Goal: Task Accomplishment & Management: Complete application form

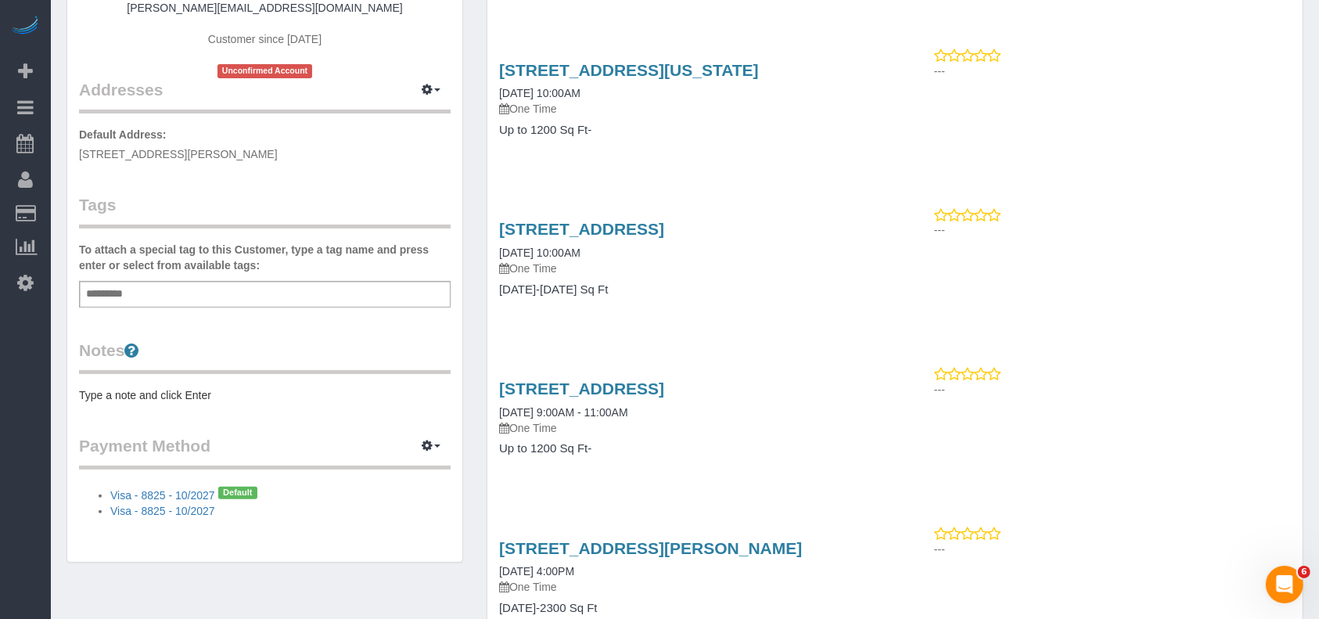
scroll to position [279, 0]
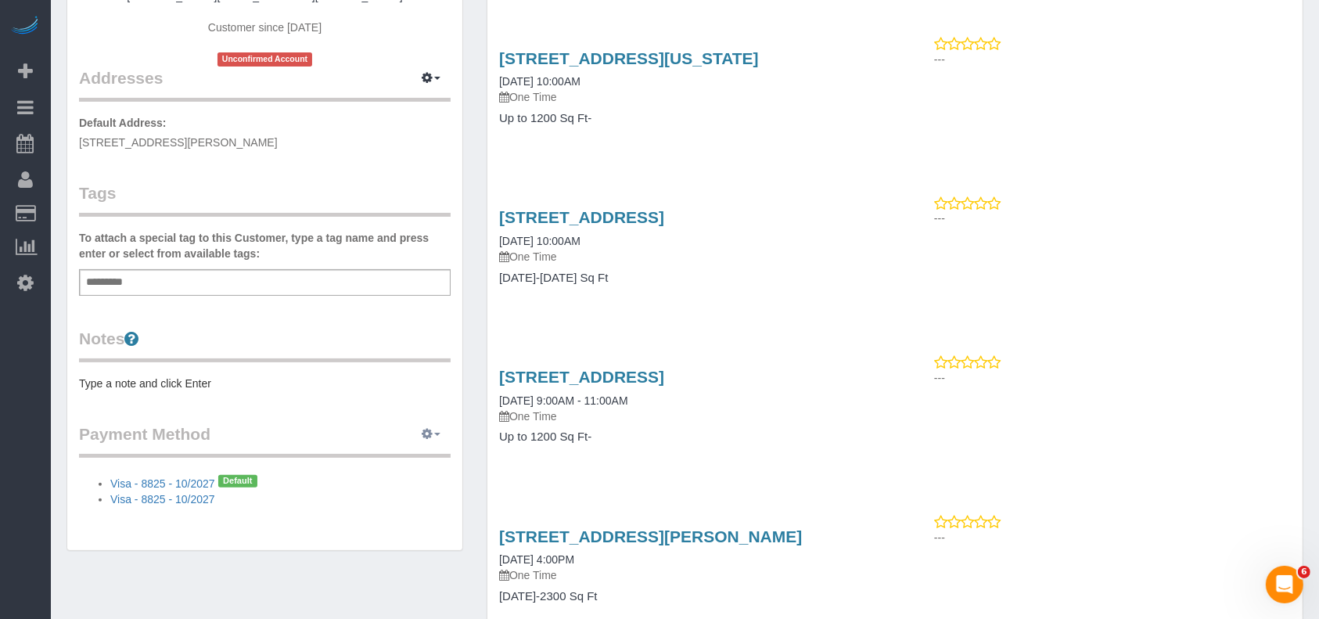
click at [434, 430] on button "button" at bounding box center [431, 434] width 39 height 24
click at [390, 480] on link "Add Credit/Debit Card" at bounding box center [377, 483] width 146 height 20
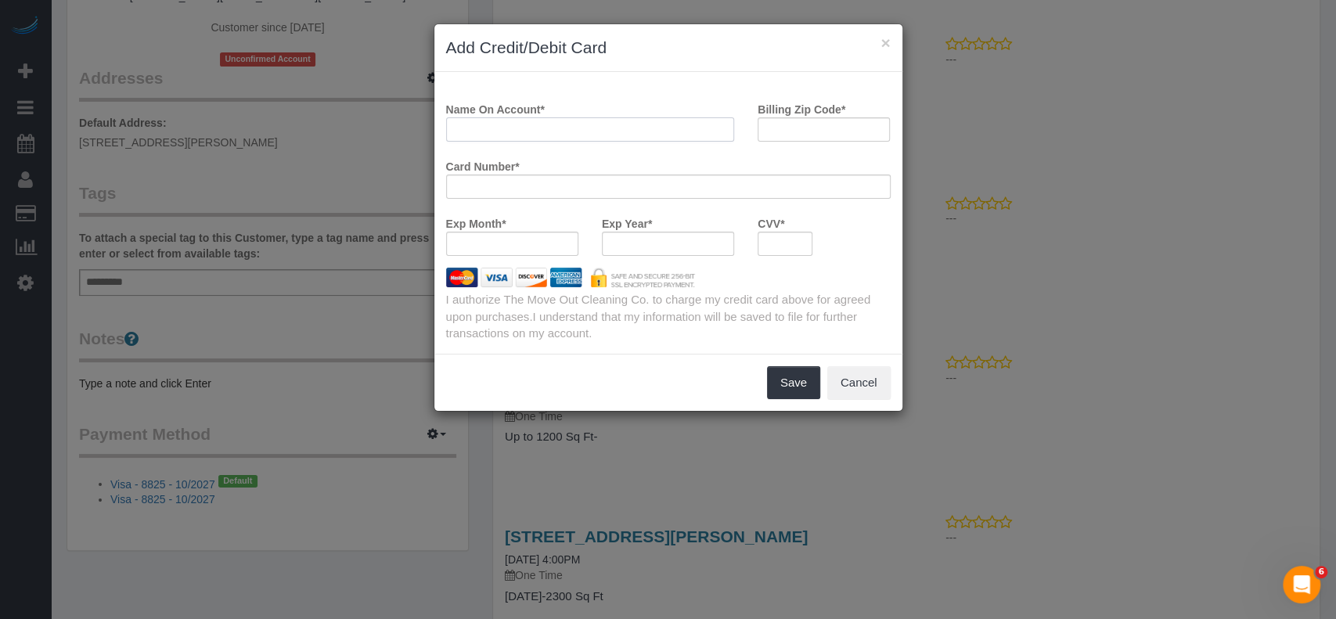
click at [504, 127] on input "Name On Account *" at bounding box center [590, 129] width 289 height 24
click at [481, 131] on input "[PERSON_NAME]" at bounding box center [590, 129] width 289 height 24
type input "[PERSON_NAME]"
click at [191, 48] on div "× Add Credit/Debit Card Name On Account * [PERSON_NAME] Billing Zip Code * Card…" at bounding box center [668, 309] width 1336 height 619
click at [782, 126] on input "Billing Zip Code *" at bounding box center [823, 129] width 132 height 24
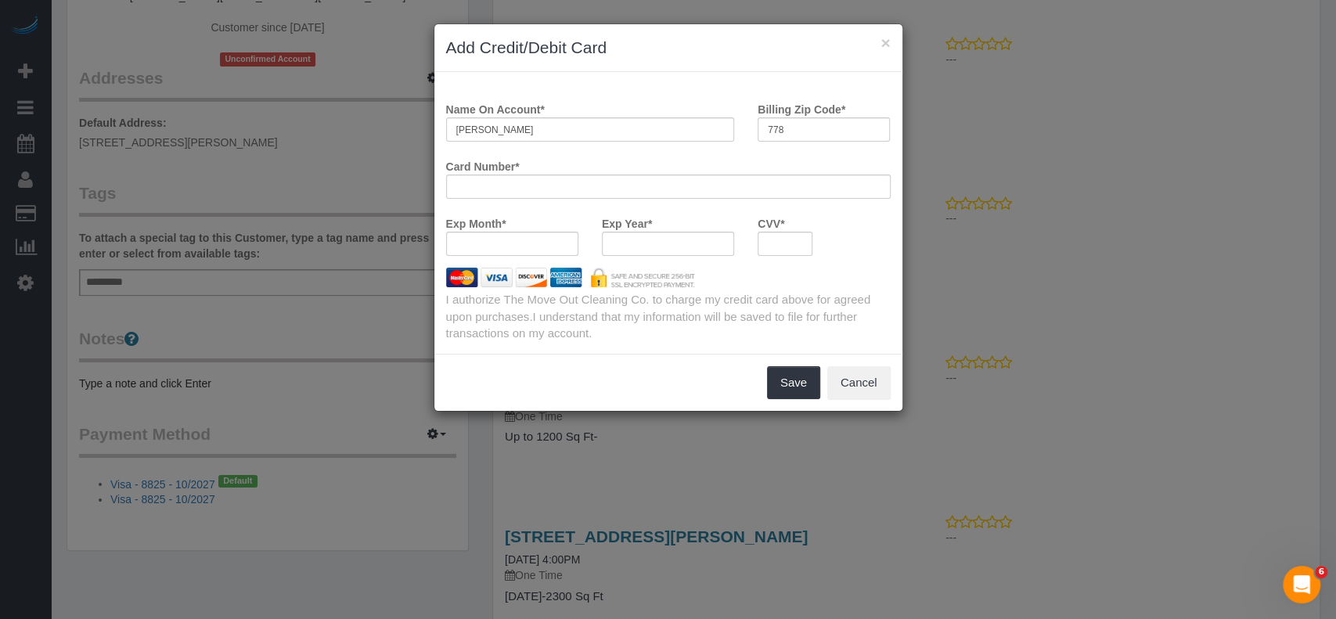
drag, startPoint x: 718, startPoint y: 264, endPoint x: 762, endPoint y: 226, distance: 57.7
click at [718, 264] on div "Exp Year *" at bounding box center [668, 238] width 156 height 57
click at [779, 128] on input "778" at bounding box center [823, 129] width 132 height 24
paste input "5"
click at [841, 130] on input "77 58" at bounding box center [823, 129] width 132 height 24
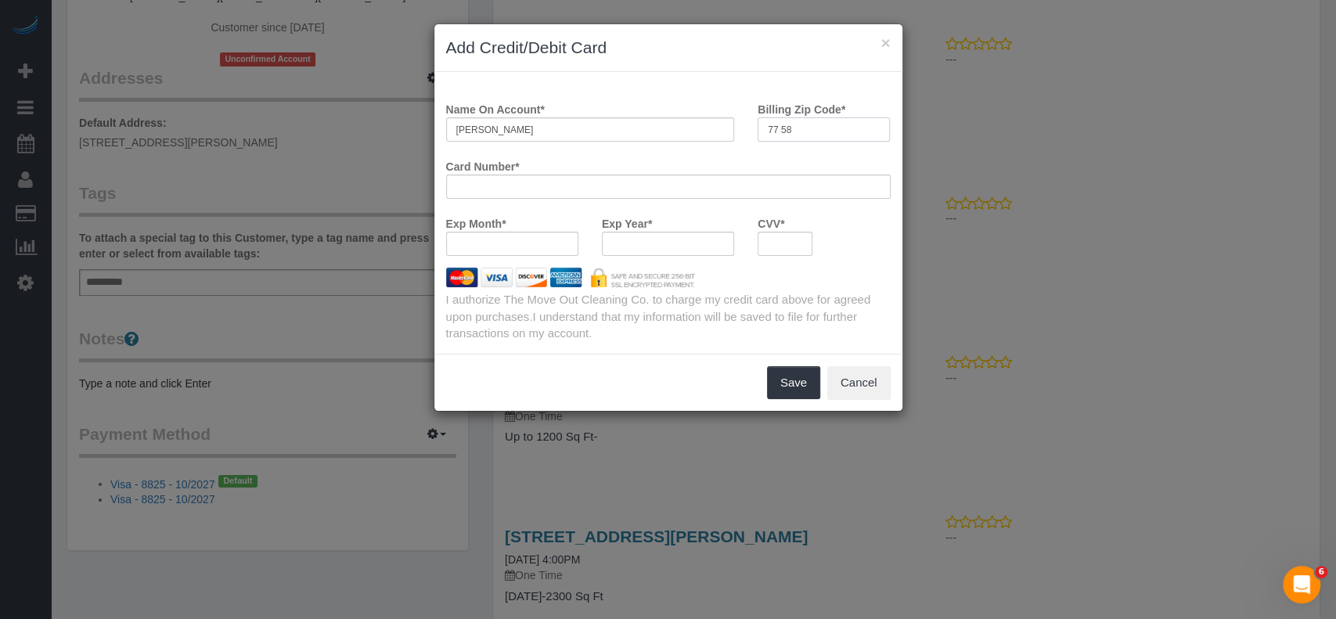
paste input "6"
click at [778, 127] on input "77 586" at bounding box center [823, 129] width 132 height 24
type input "77586"
click at [507, 236] on div at bounding box center [512, 244] width 132 height 24
click at [784, 232] on div at bounding box center [784, 244] width 55 height 24
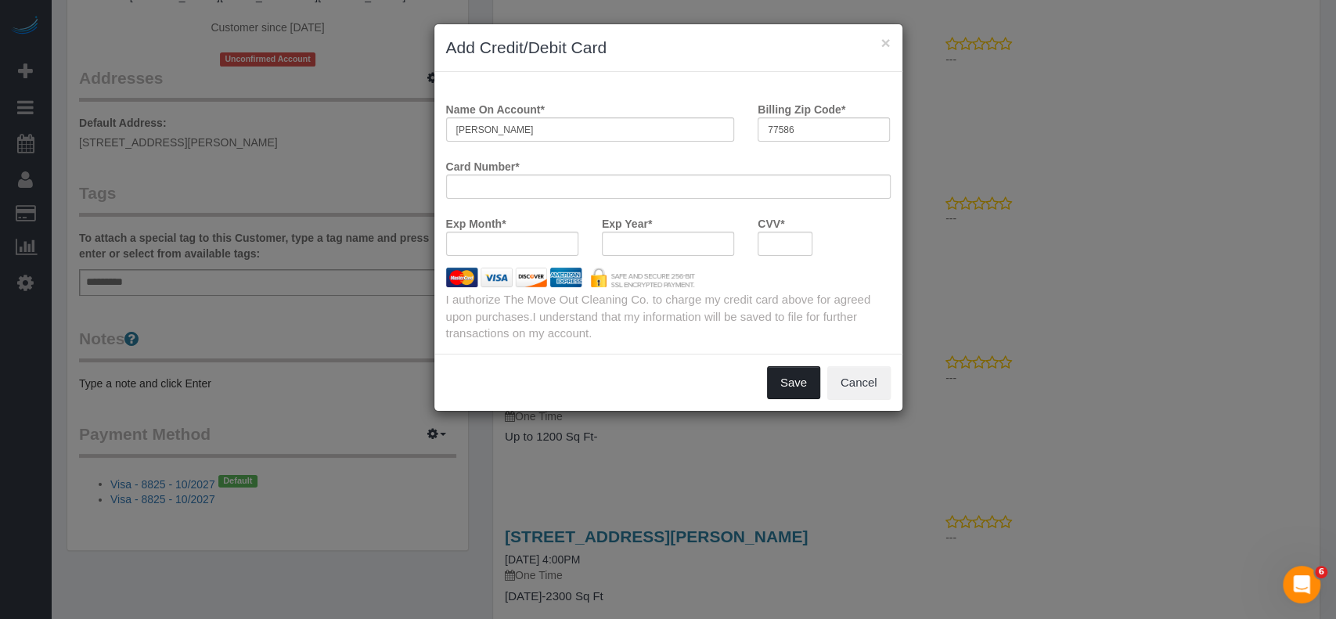
click at [801, 379] on button "Save" at bounding box center [793, 382] width 53 height 33
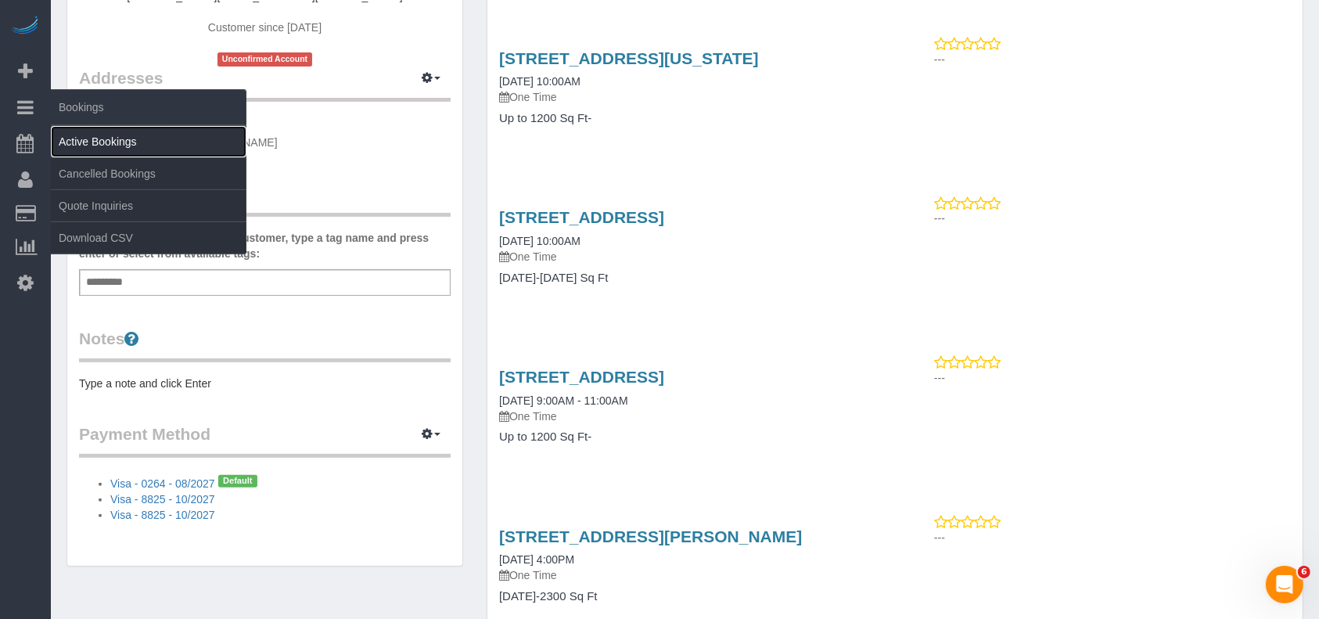
click at [83, 137] on link "Active Bookings" at bounding box center [149, 141] width 196 height 31
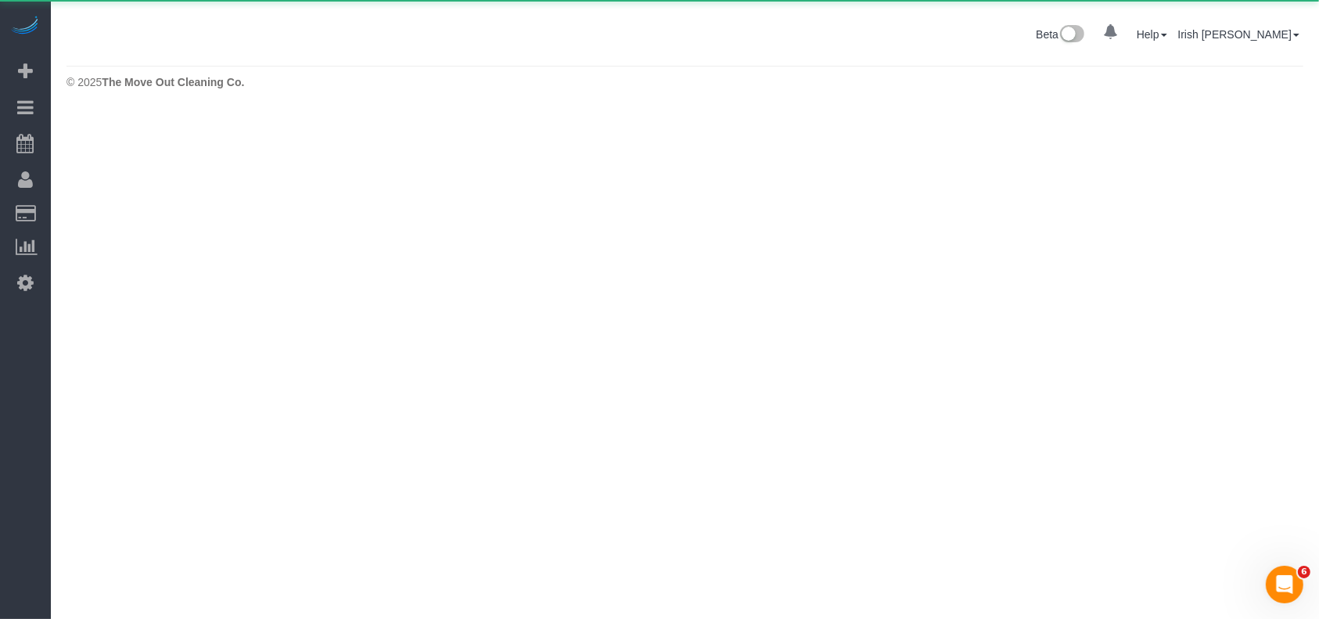
scroll to position [0, 0]
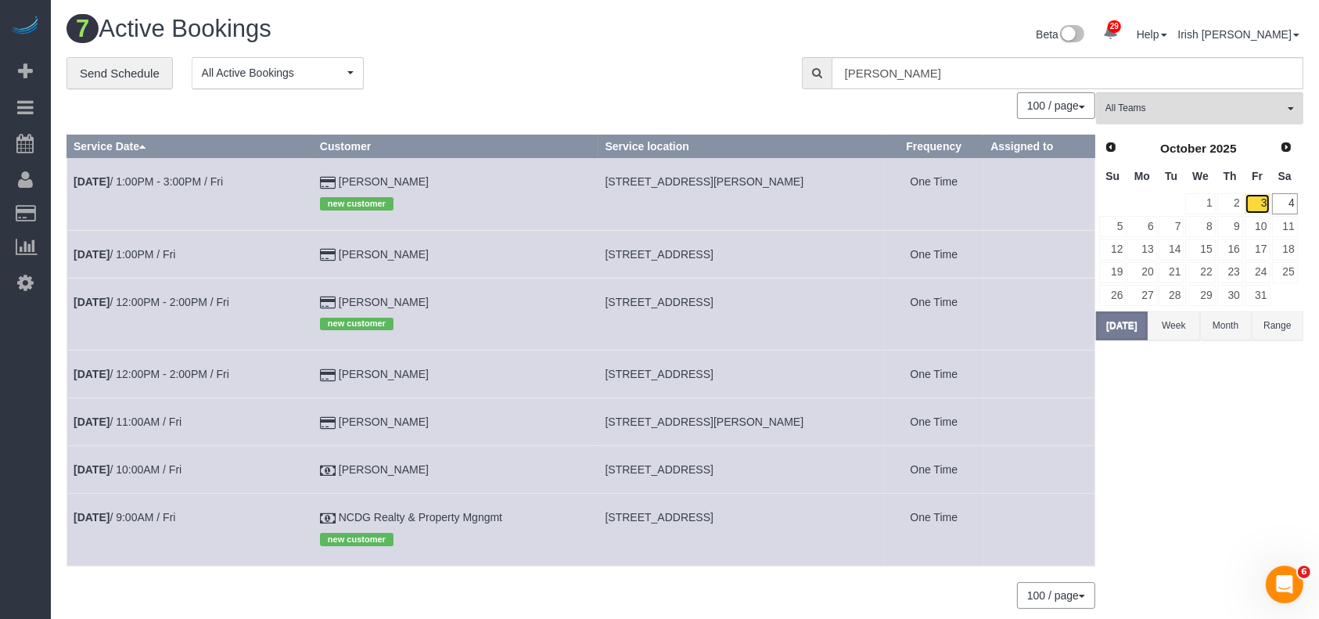
click at [1264, 199] on link "3" at bounding box center [1258, 203] width 26 height 21
drag, startPoint x: 374, startPoint y: 309, endPoint x: 333, endPoint y: 306, distance: 40.8
click at [333, 306] on td "[PERSON_NAME] new customer" at bounding box center [456, 314] width 286 height 72
copy td "[PERSON_NAME]"
click at [148, 300] on link "[DATE] 12:00PM - 2:00PM / Fri" at bounding box center [152, 302] width 156 height 13
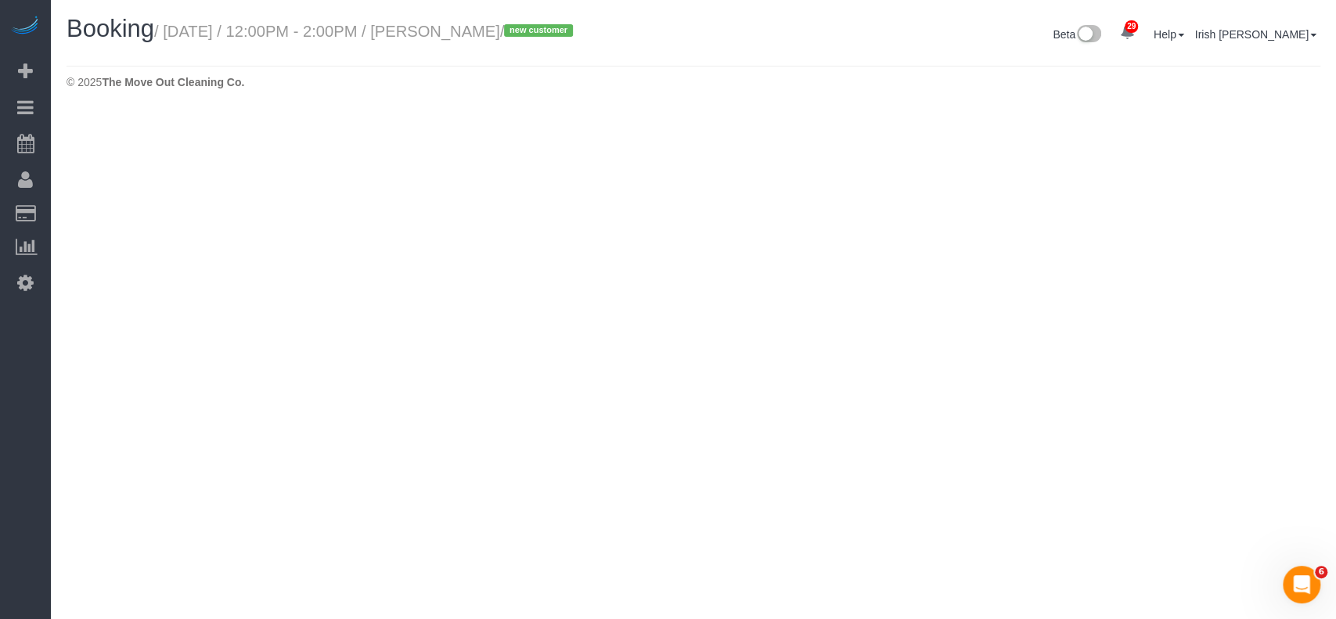
select select "[GEOGRAPHIC_DATA]"
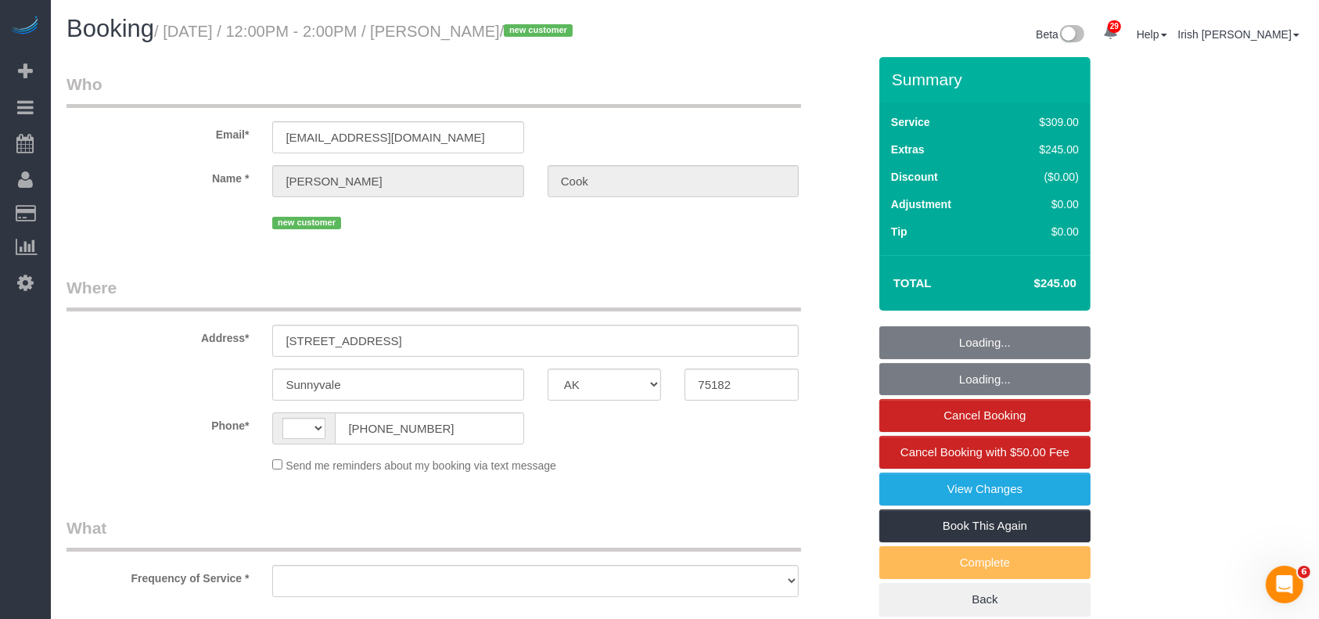
select select "string:[GEOGRAPHIC_DATA]"
select select "string:fspay-b2f4b159-07c4-4bb6-82d6-47310a25bc96"
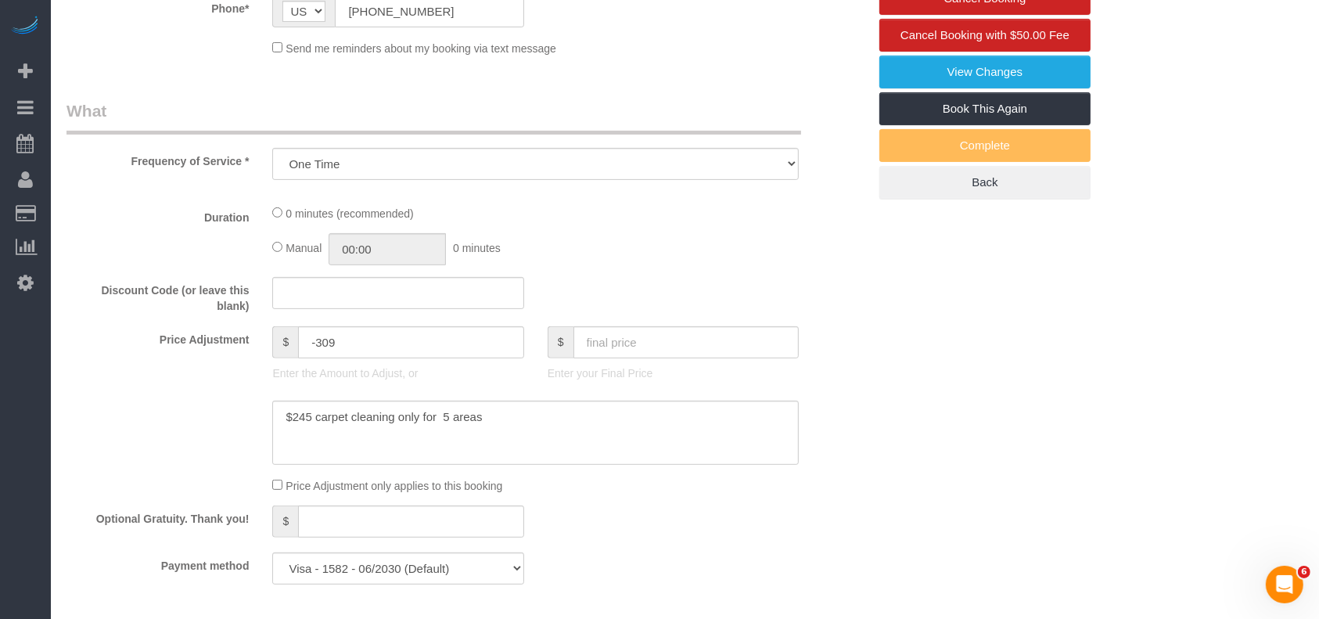
select select "object:2898"
select select "spot1"
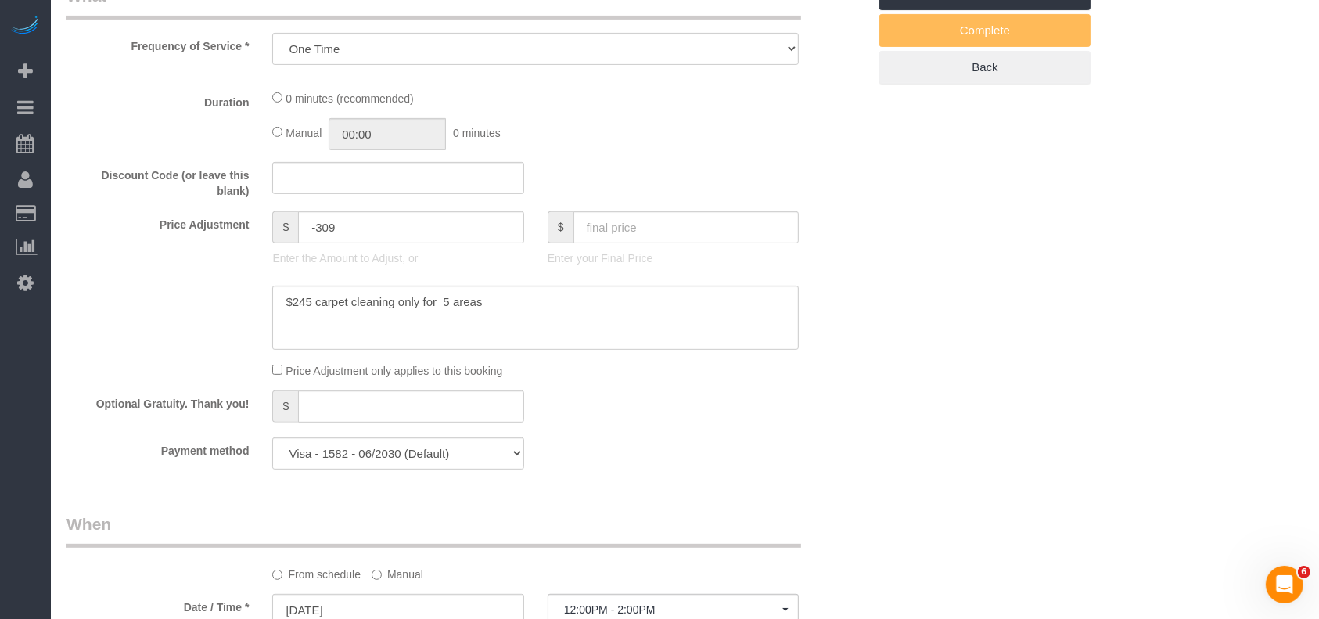
scroll to position [626, 0]
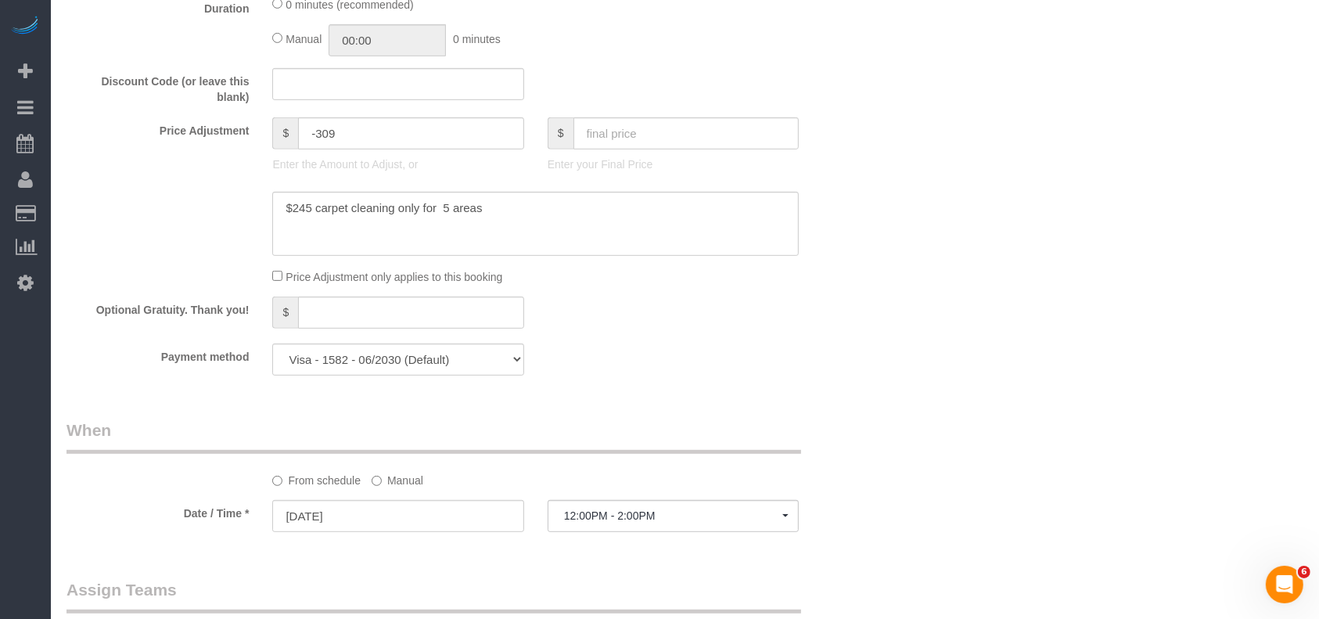
select select "3"
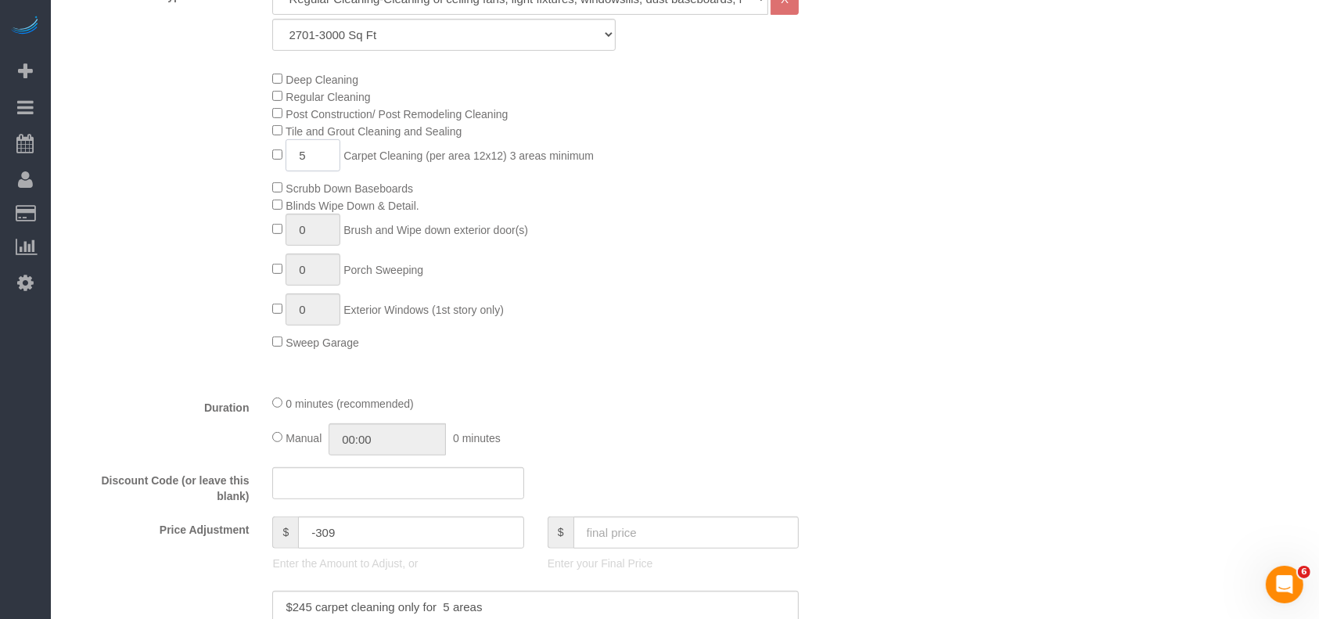
drag, startPoint x: 309, startPoint y: 150, endPoint x: 267, endPoint y: 158, distance: 43.0
click at [267, 158] on div "Deep Cleaning Regular Cleaning Post Construction/ Post Remodeling Cleaning Tile…" at bounding box center [570, 210] width 618 height 280
type input "7"
click at [670, 536] on input "text" at bounding box center [686, 532] width 226 height 32
type input "343"
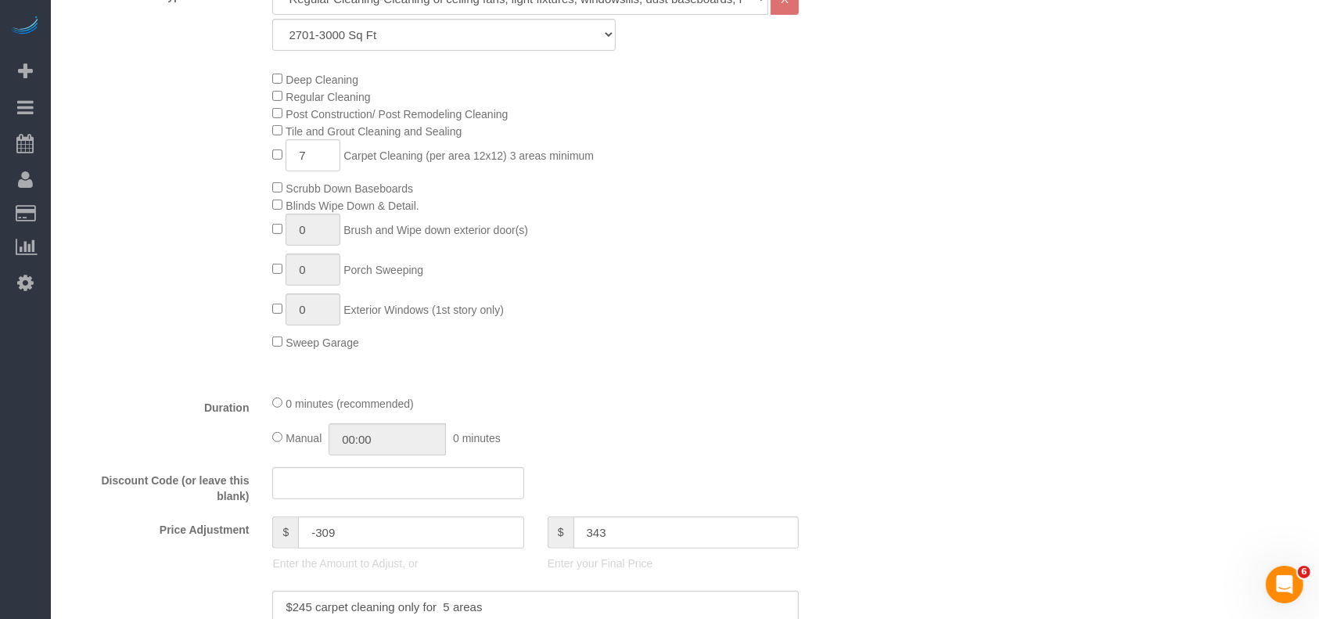
click at [825, 347] on div "Deep Cleaning Regular Cleaning Post Construction/ Post Remodeling Cleaning Tile…" at bounding box center [570, 210] width 618 height 280
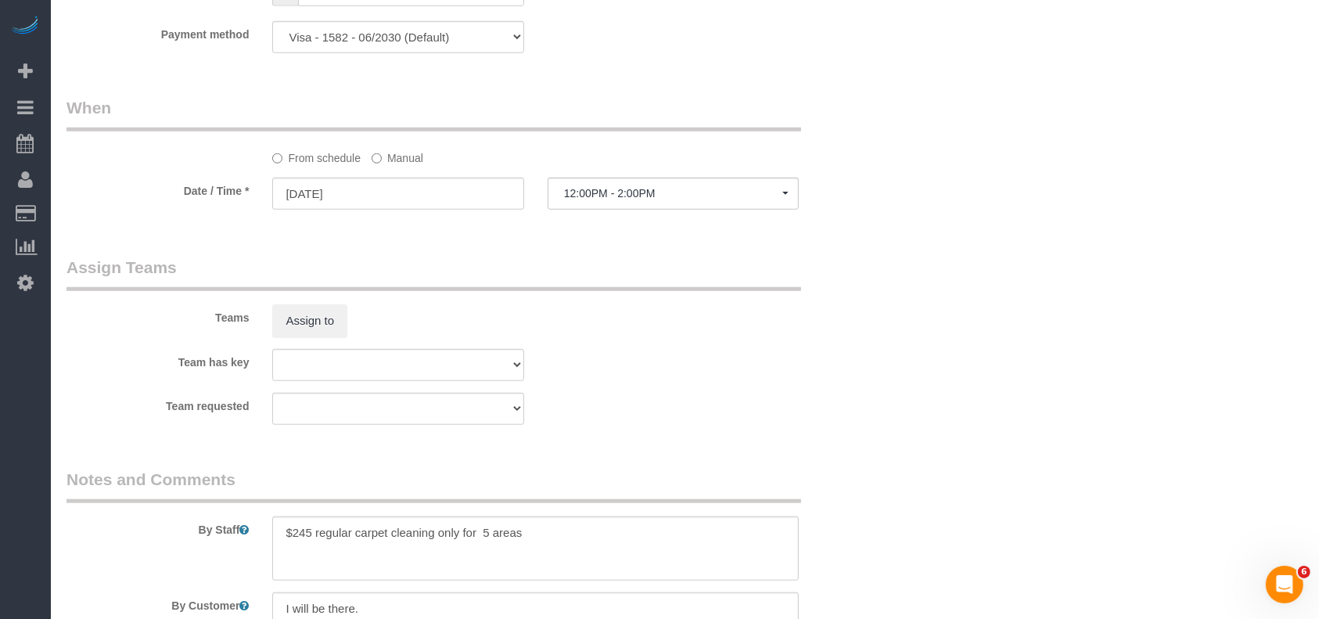
scroll to position [1460, 0]
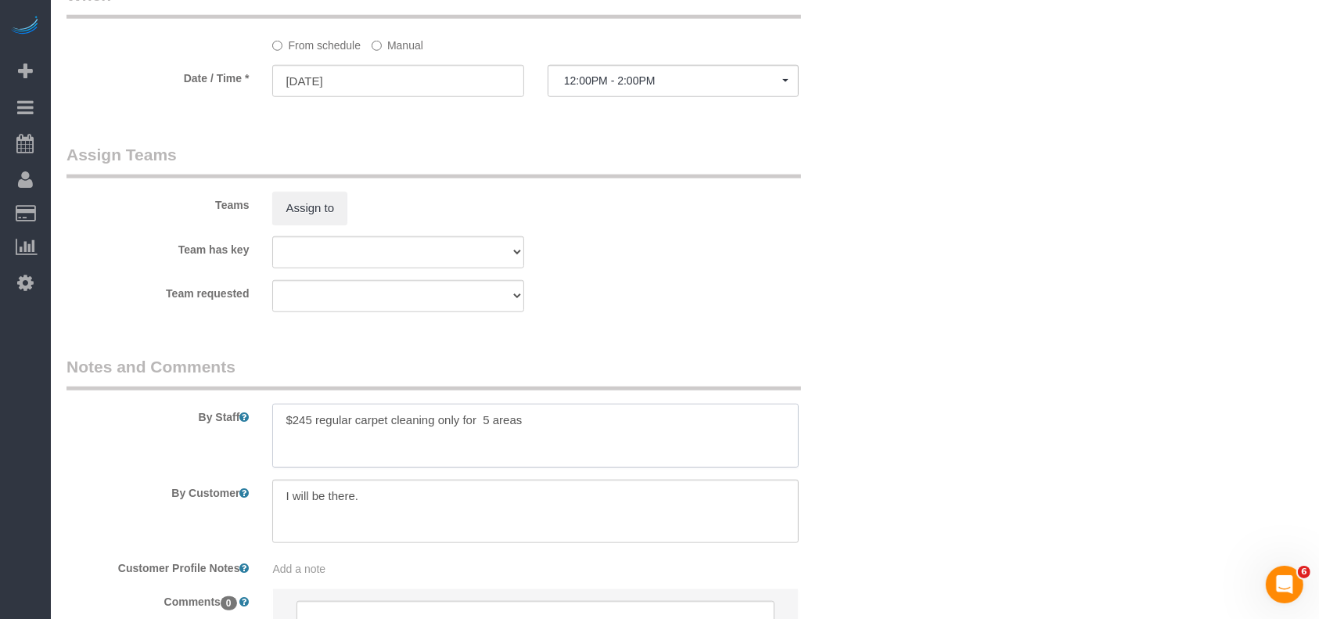
drag, startPoint x: 252, startPoint y: 423, endPoint x: 296, endPoint y: 389, distance: 55.7
click at [213, 422] on div "By Staff" at bounding box center [467, 411] width 825 height 113
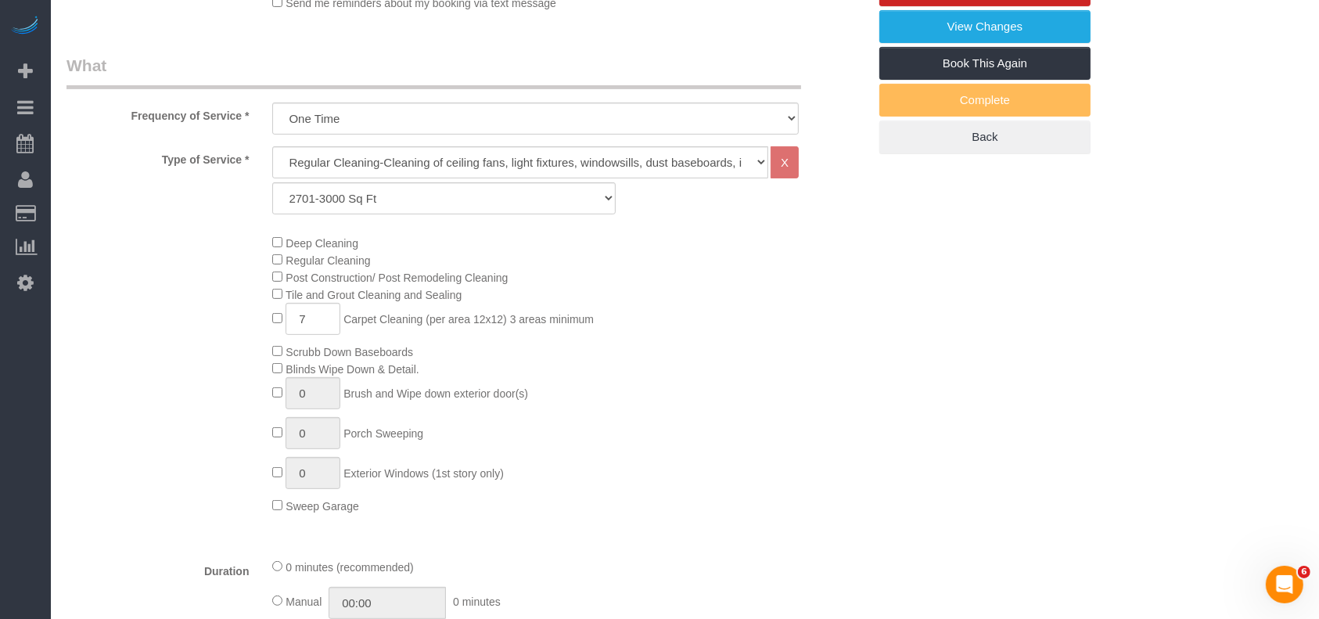
scroll to position [208, 0]
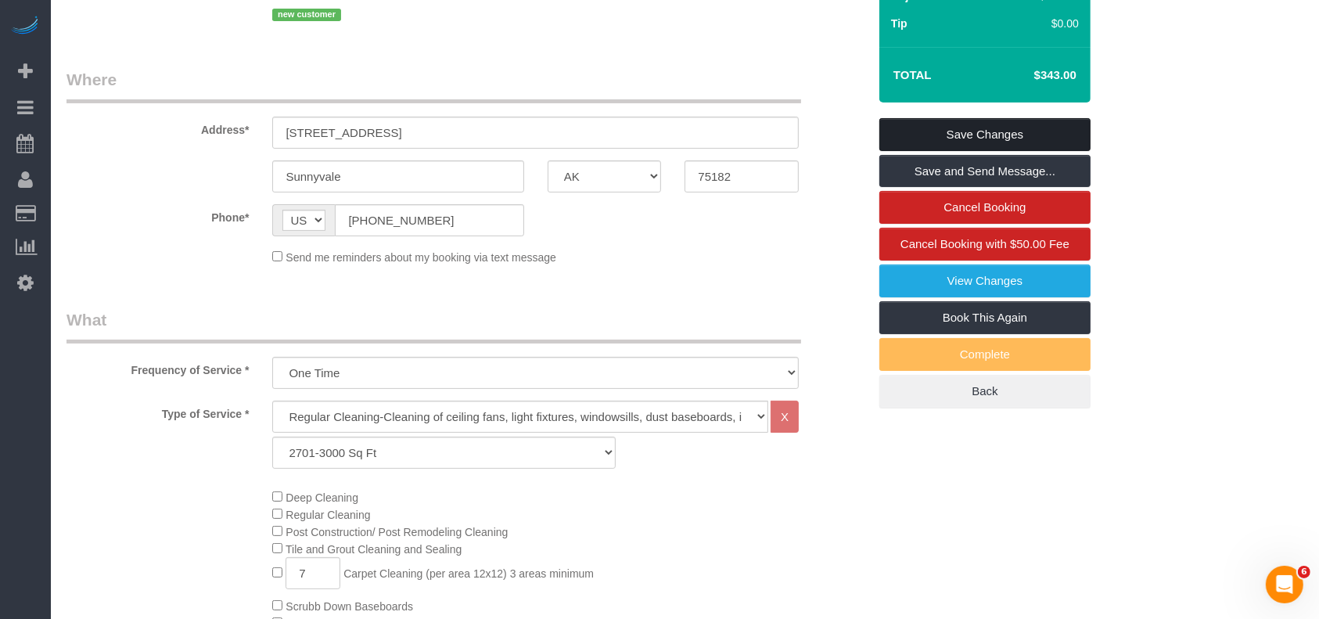
drag, startPoint x: 1024, startPoint y: 258, endPoint x: 1034, endPoint y: 135, distance: 124.0
click at [1033, 133] on link "Save Changes" at bounding box center [984, 134] width 211 height 33
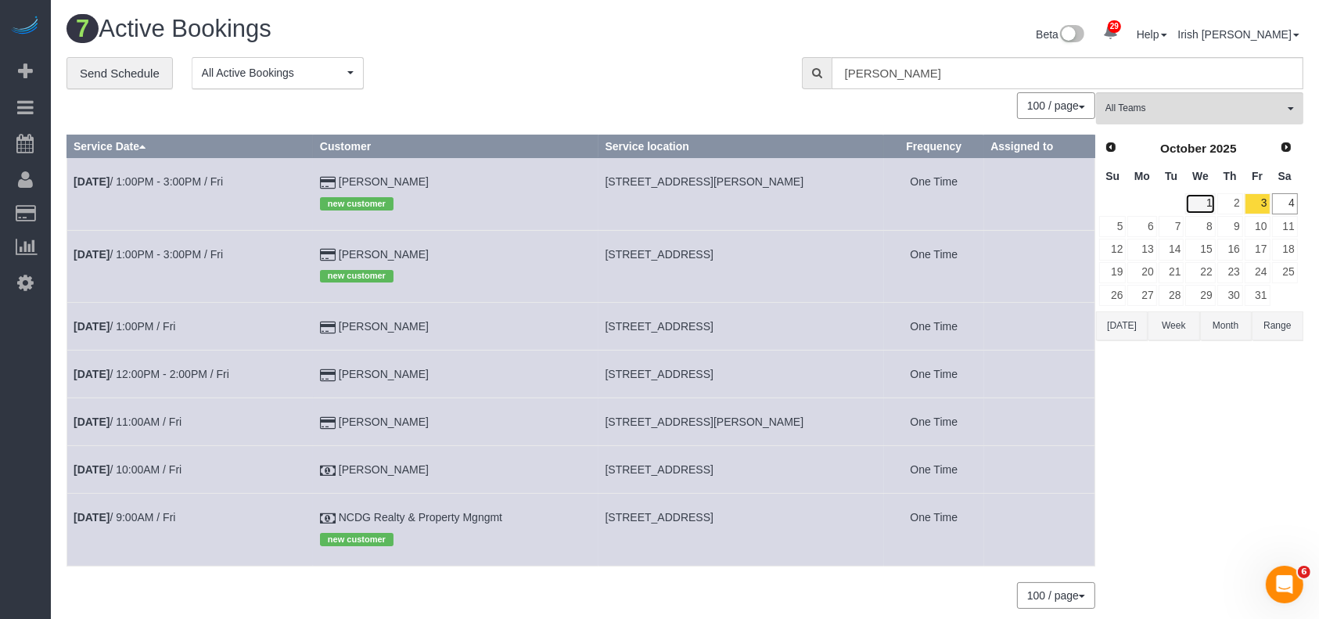
click at [1214, 199] on link "1" at bounding box center [1200, 203] width 30 height 21
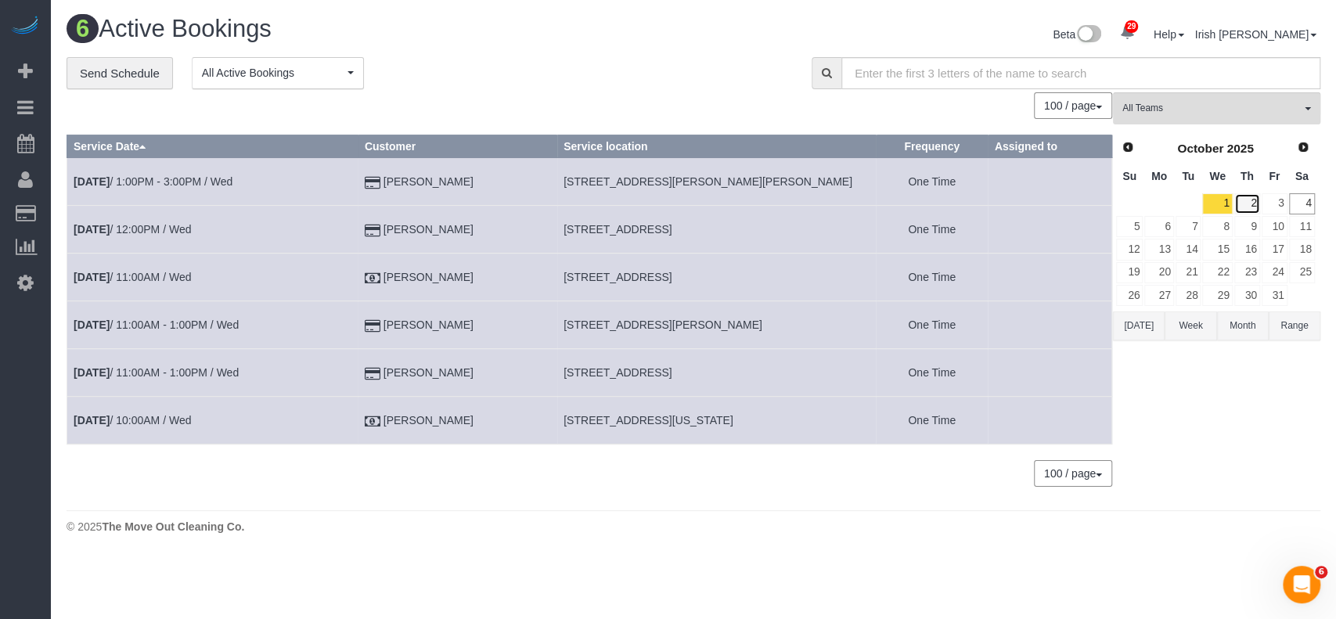
click at [1250, 202] on link "2" at bounding box center [1247, 203] width 26 height 21
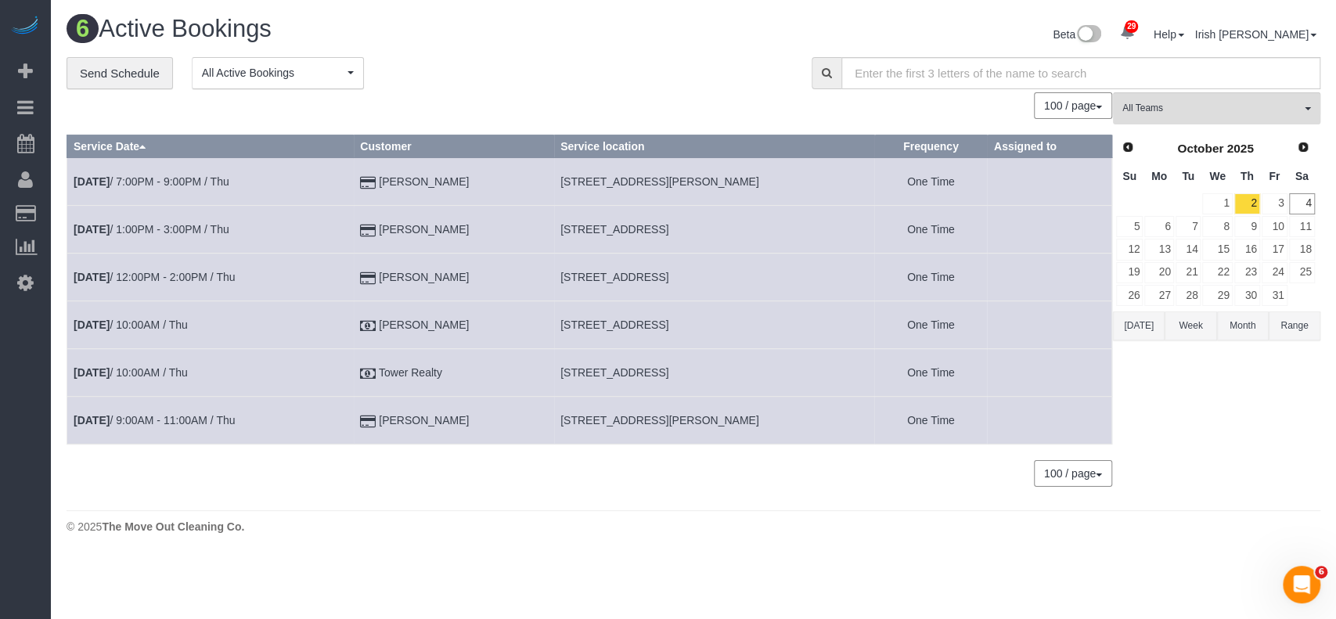
click at [668, 367] on span "[STREET_ADDRESS]" at bounding box center [614, 372] width 108 height 13
copy tr "[STREET_ADDRESS]"
click at [144, 373] on link "[DATE] 10:00AM / Thu" at bounding box center [131, 372] width 114 height 13
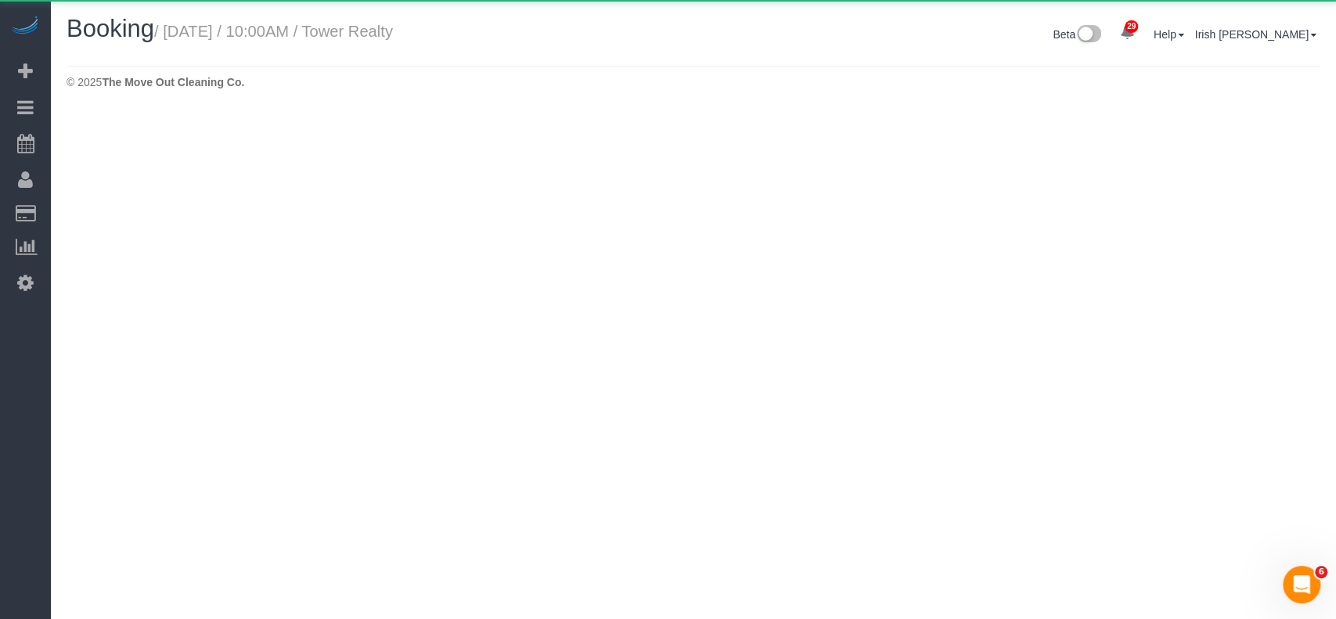
select select "[GEOGRAPHIC_DATA]"
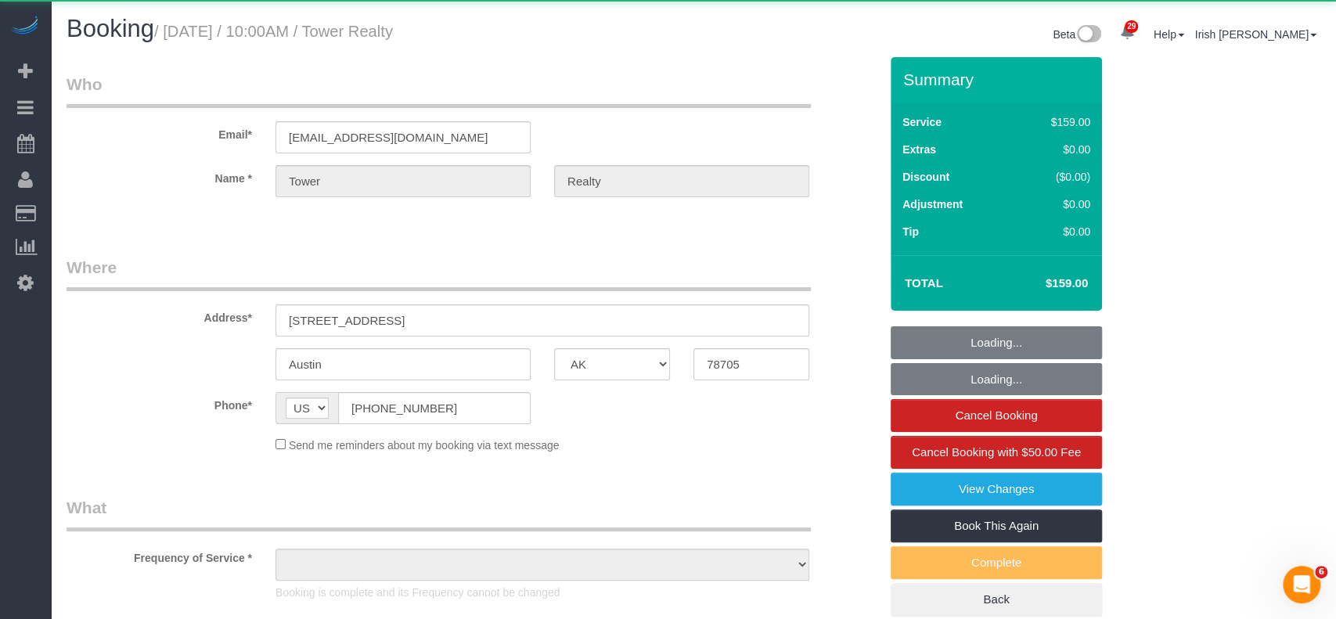
select select "object:3582"
select select "3"
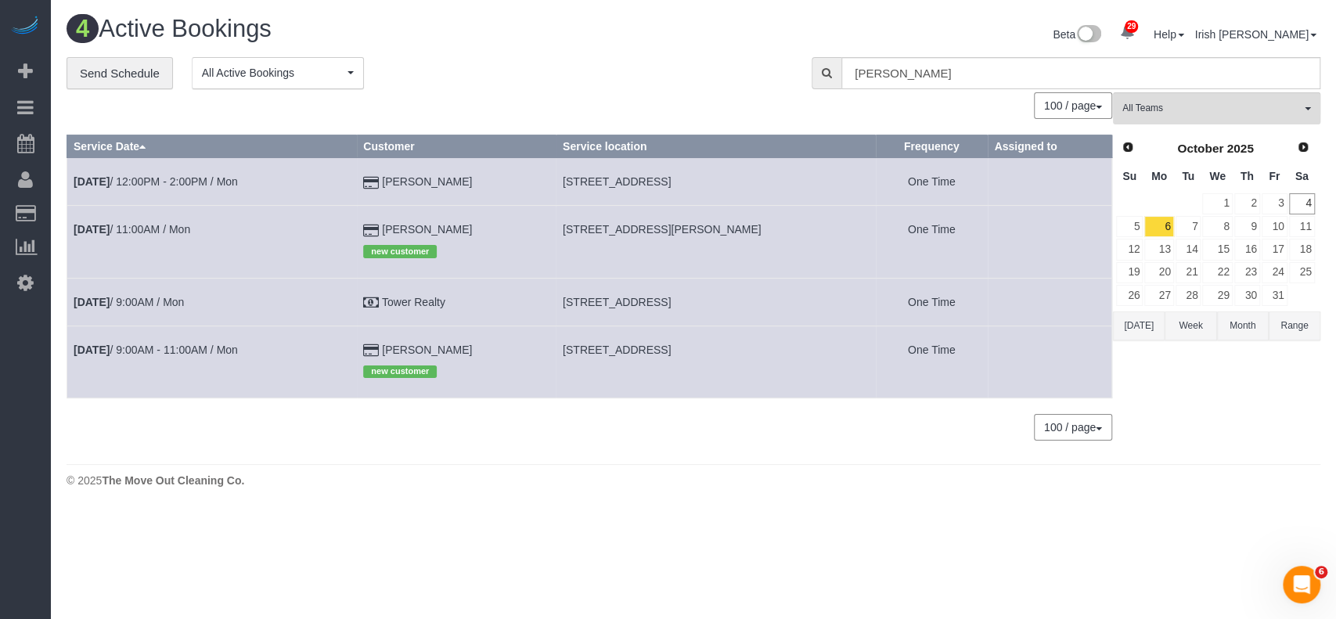
click at [1140, 328] on button "[DATE]" at bounding box center [1139, 325] width 52 height 29
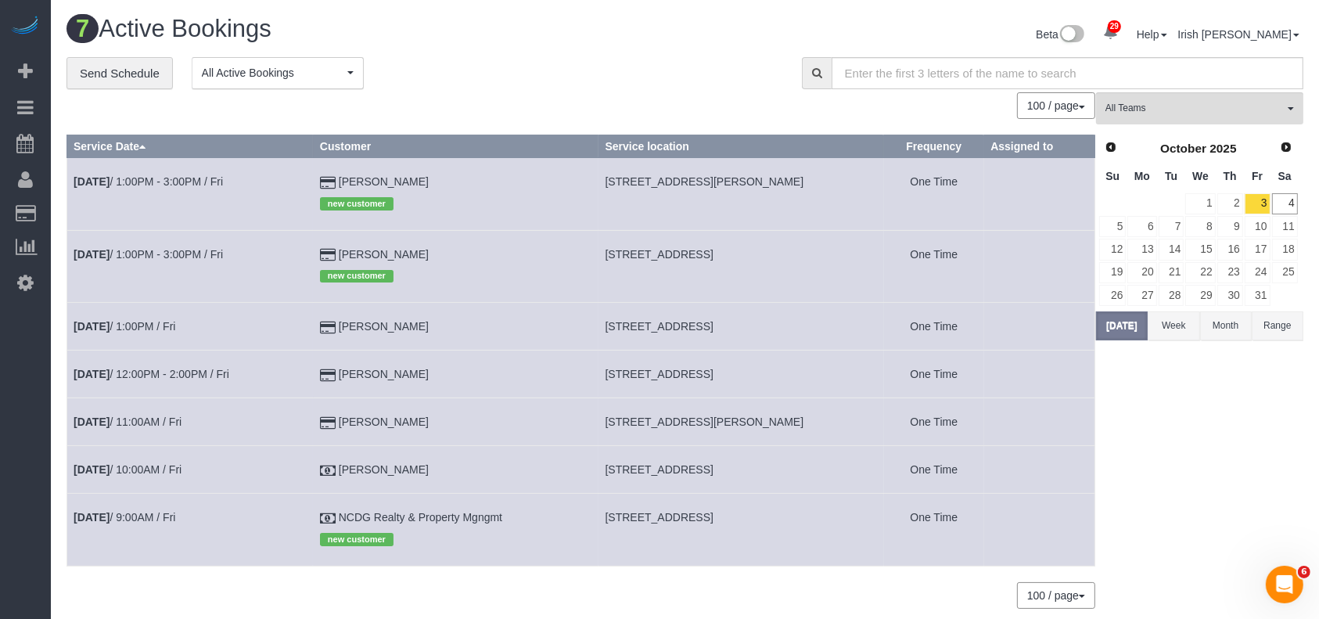
drag, startPoint x: 344, startPoint y: 372, endPoint x: 318, endPoint y: 372, distance: 26.6
click at [318, 372] on tr "[DATE] 12:00PM - 2:00PM / Fri [PERSON_NAME] [STREET_ADDRESS] One Time" at bounding box center [581, 375] width 1028 height 48
copy tr "[PERSON_NAME]"
drag, startPoint x: 612, startPoint y: 372, endPoint x: 835, endPoint y: 365, distance: 223.1
click at [835, 365] on td "[STREET_ADDRESS]" at bounding box center [742, 375] width 286 height 48
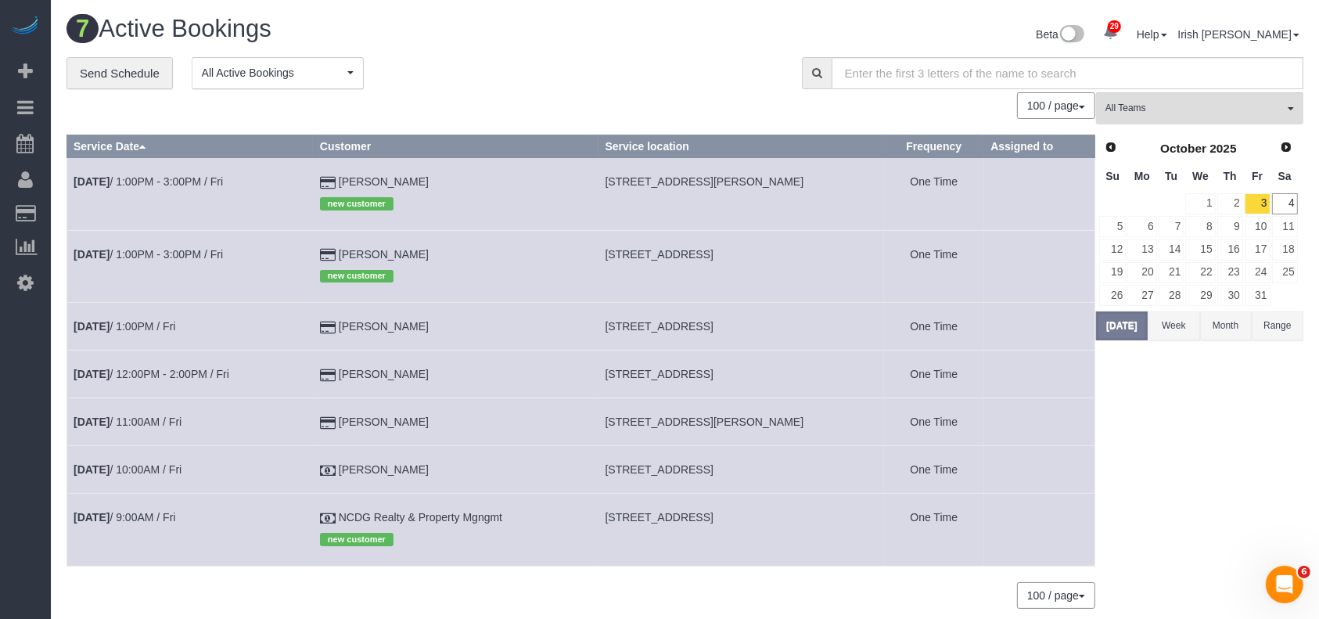
copy span "[STREET_ADDRESS]"
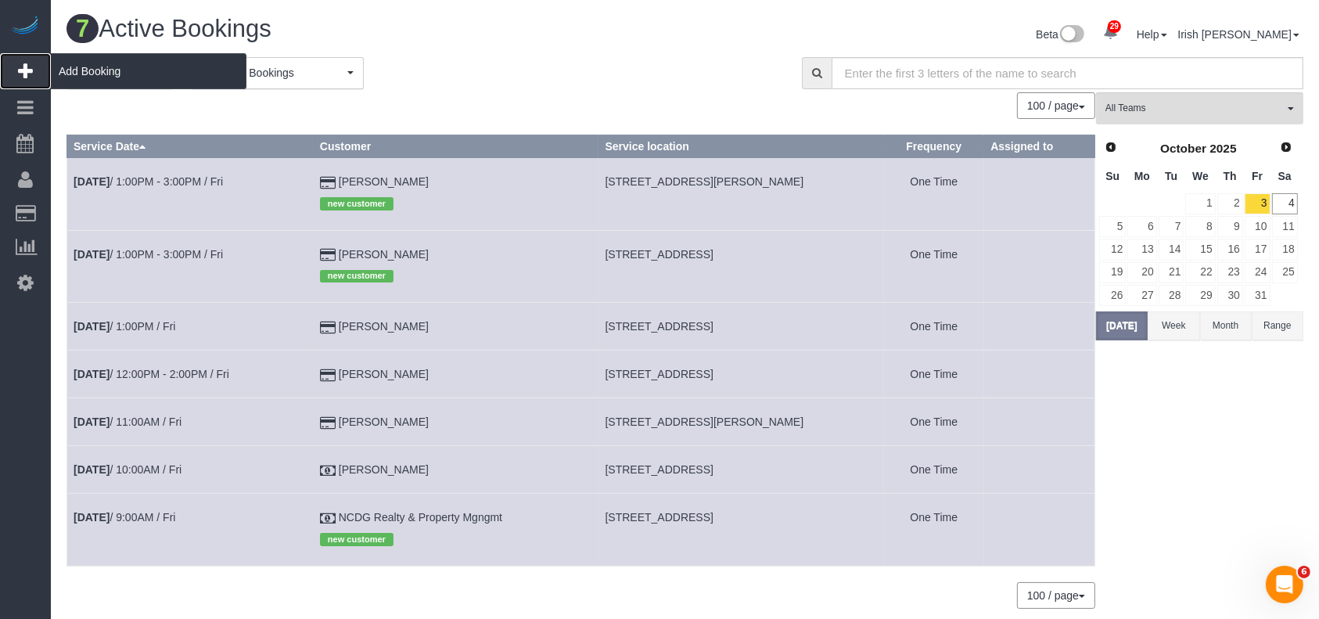
click at [88, 70] on span "Add Booking" at bounding box center [149, 71] width 196 height 36
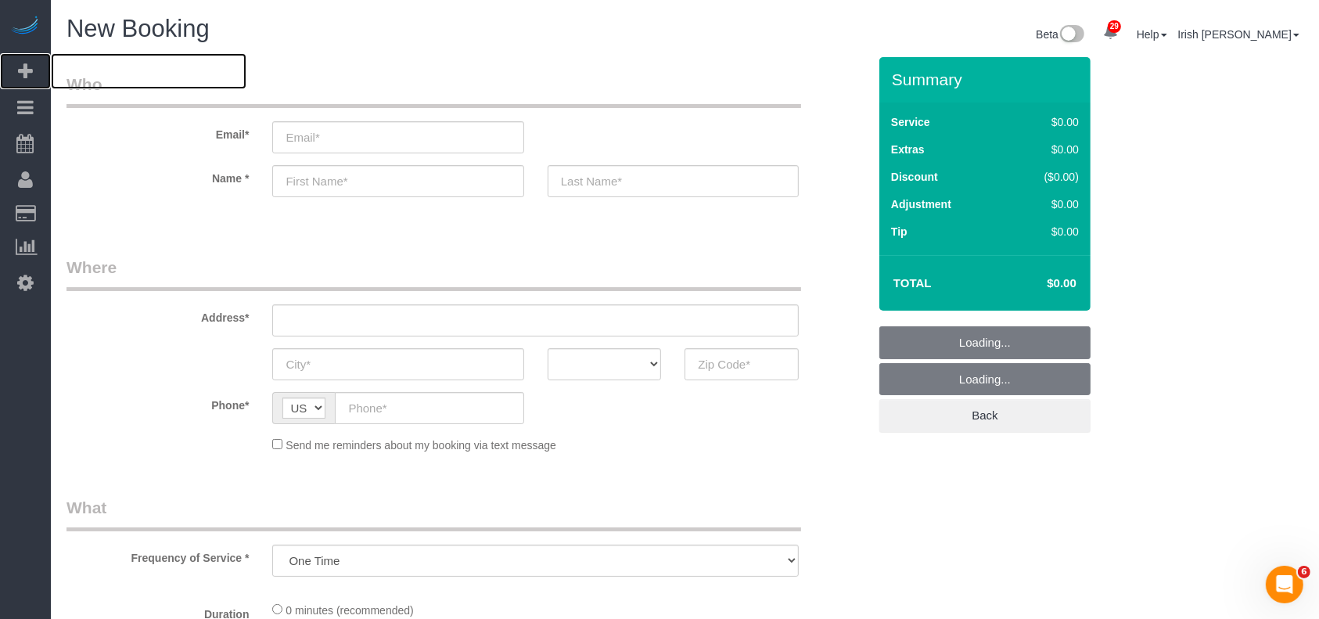
select select "object:4202"
select select "3"
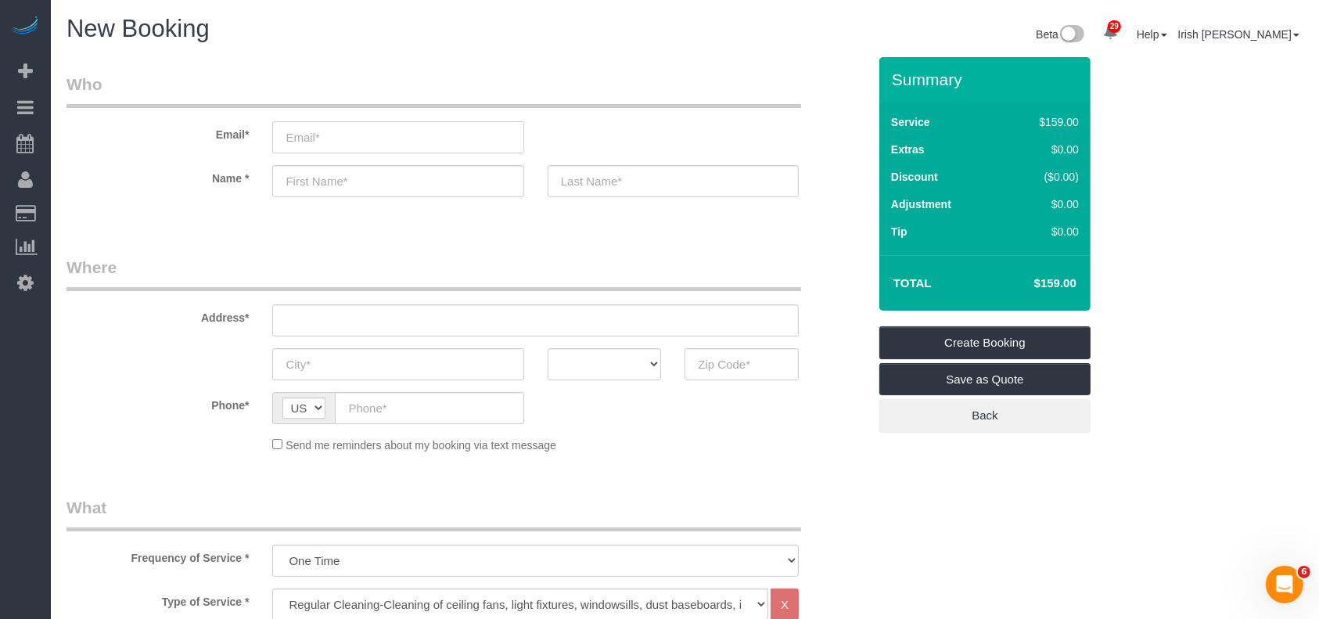
click at [357, 142] on input "email" at bounding box center [397, 137] width 251 height 32
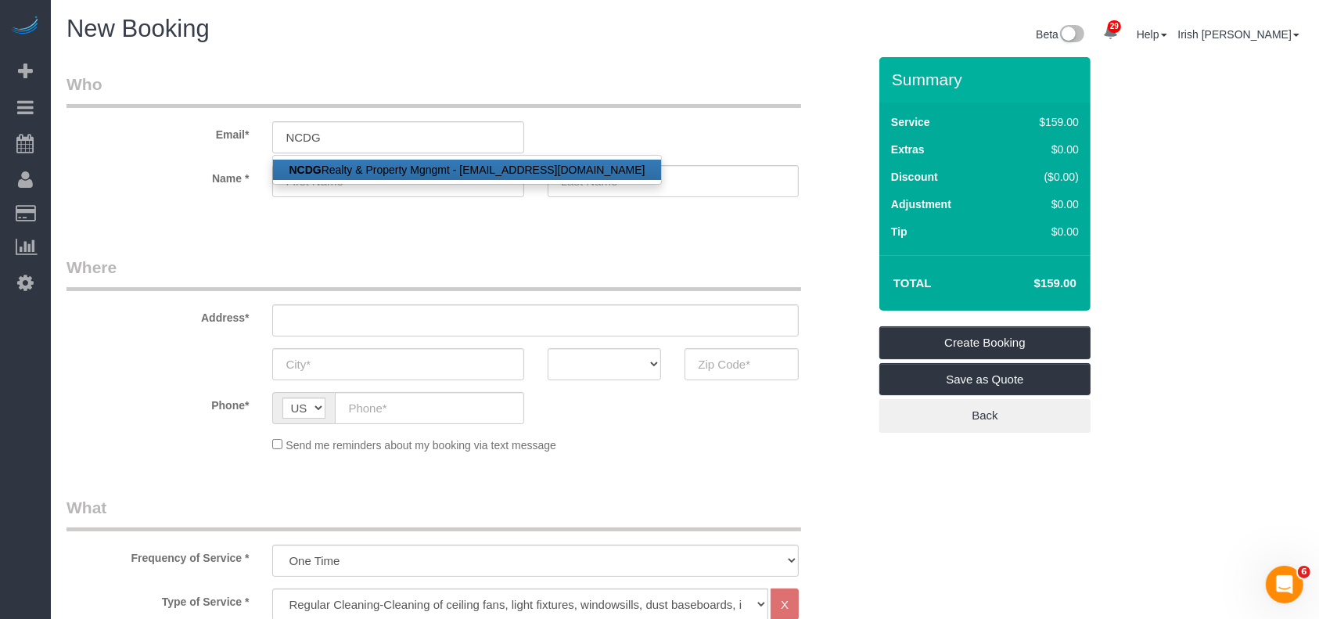
click at [397, 161] on link "NCDG Realty & Property Mgngmt - [EMAIL_ADDRESS][DOMAIN_NAME]" at bounding box center [466, 170] width 387 height 20
type input "[EMAIL_ADDRESS][DOMAIN_NAME]"
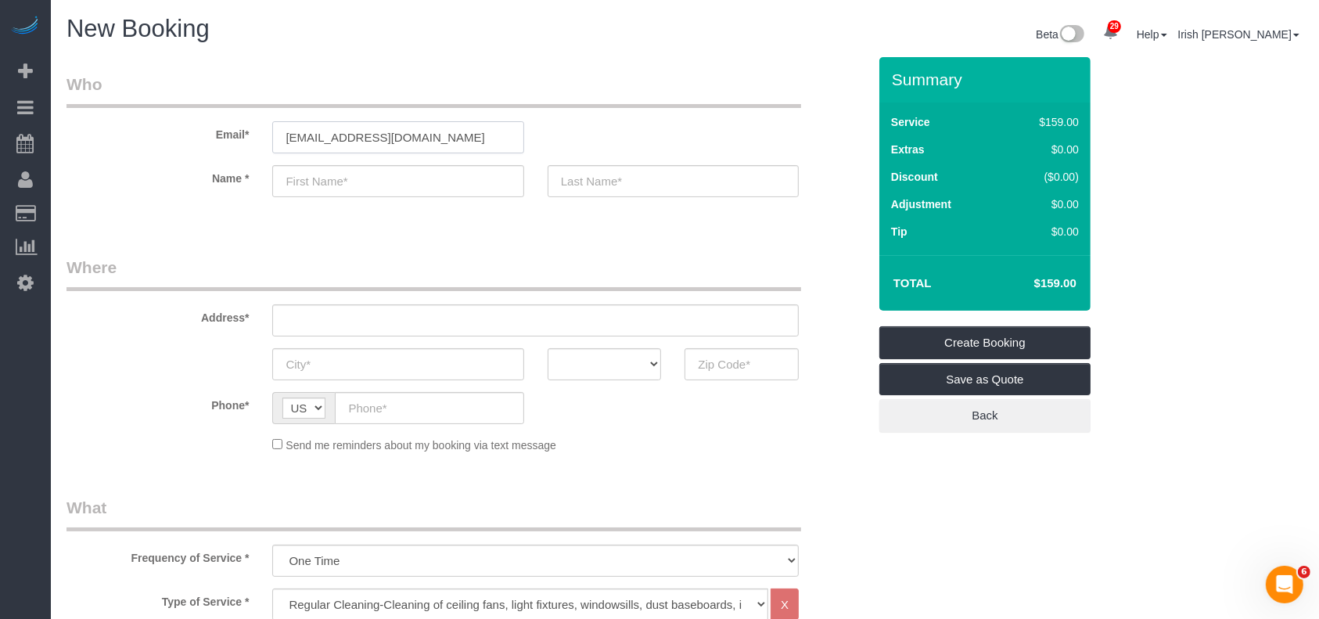
type input "NCDG"
type input "Realty & Property Mgngmt"
type input "[PHONE_NUMBER]"
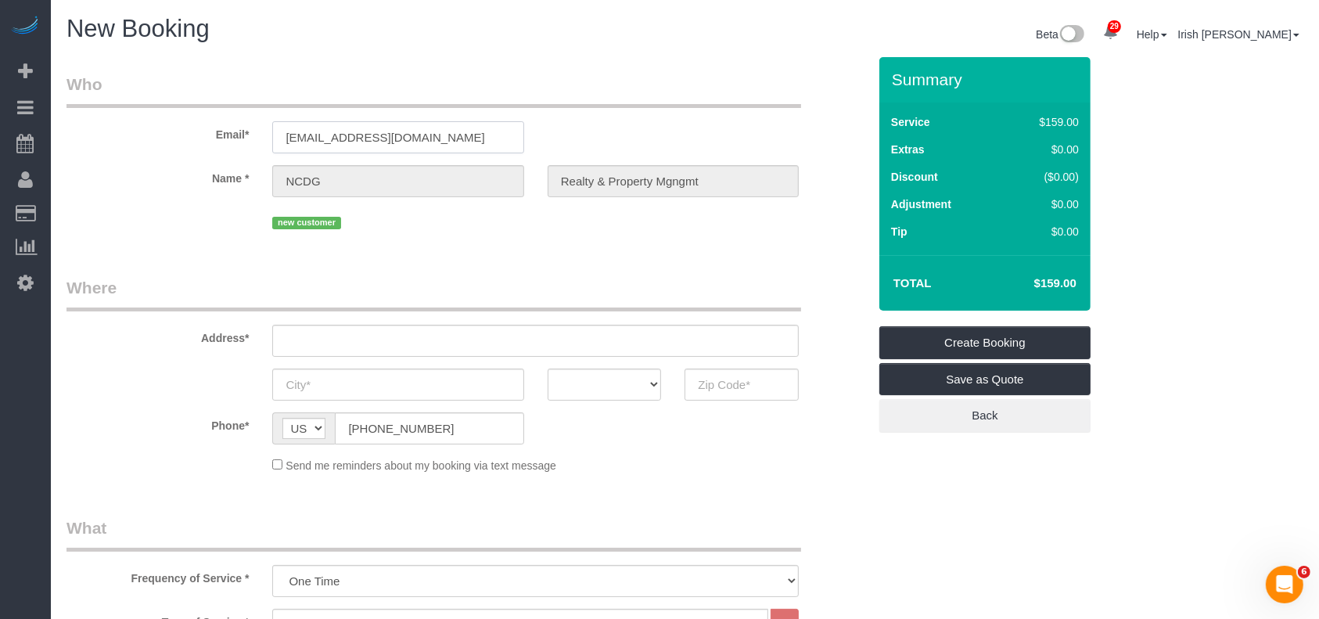
type input "[STREET_ADDRESS]"
type input "[GEOGRAPHIC_DATA]"
select select "[GEOGRAPHIC_DATA]"
type input "77044"
drag, startPoint x: 437, startPoint y: 342, endPoint x: 135, endPoint y: 358, distance: 302.5
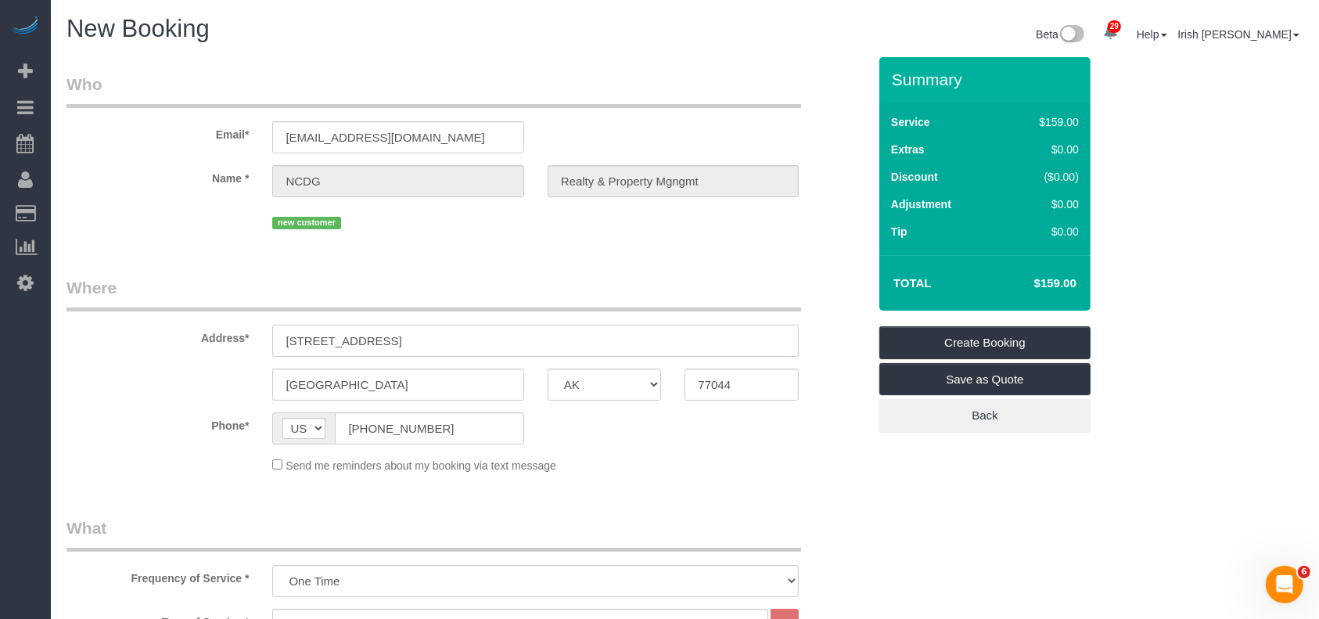
click at [135, 358] on sui-booking-address "Address* [STREET_ADDRESS] [GEOGRAPHIC_DATA] AK AL AR AZ CA CO CT DC DE [GEOGRAP…" at bounding box center [467, 338] width 801 height 124
paste input "[STREET_ADDRESS][PERSON_NAME]"
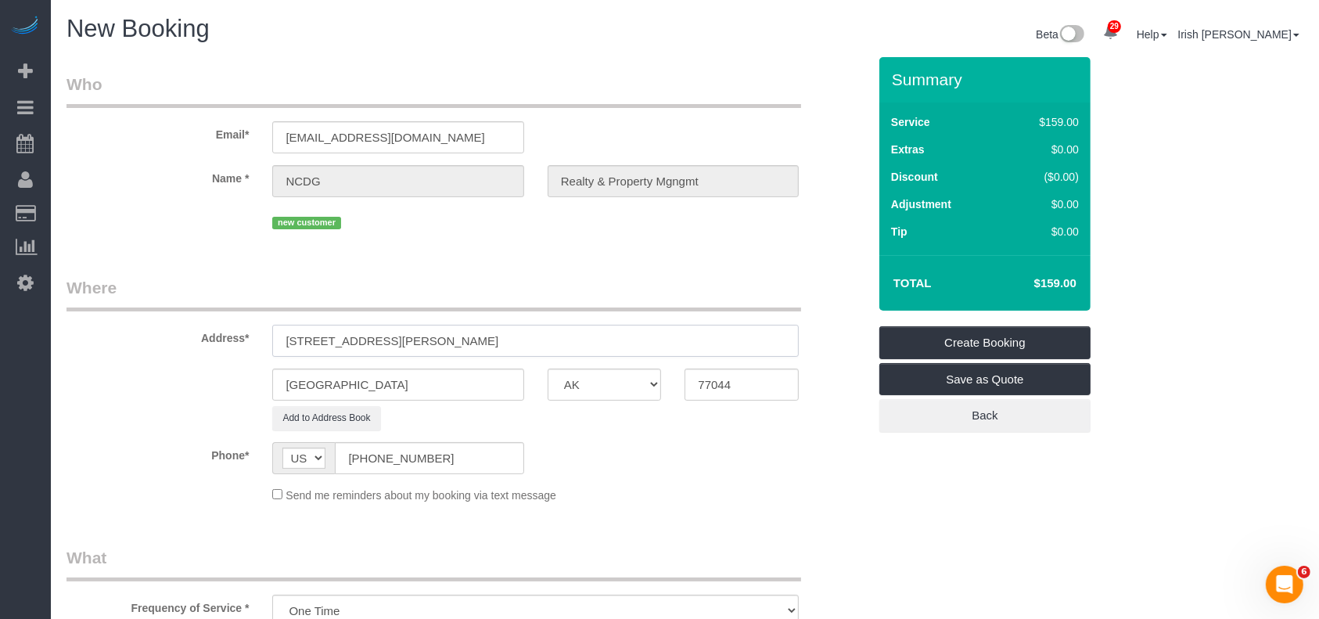
click at [401, 347] on input "[STREET_ADDRESS][PERSON_NAME]" at bounding box center [535, 341] width 527 height 32
type input "[STREET_ADDRESS][PERSON_NAME]"
drag, startPoint x: 164, startPoint y: 393, endPoint x: 156, endPoint y: 395, distance: 8.2
click at [156, 395] on div "[GEOGRAPHIC_DATA] AK AL AR AZ CA CO CT DC DE [GEOGRAPHIC_DATA] [GEOGRAPHIC_DATA…" at bounding box center [467, 385] width 825 height 32
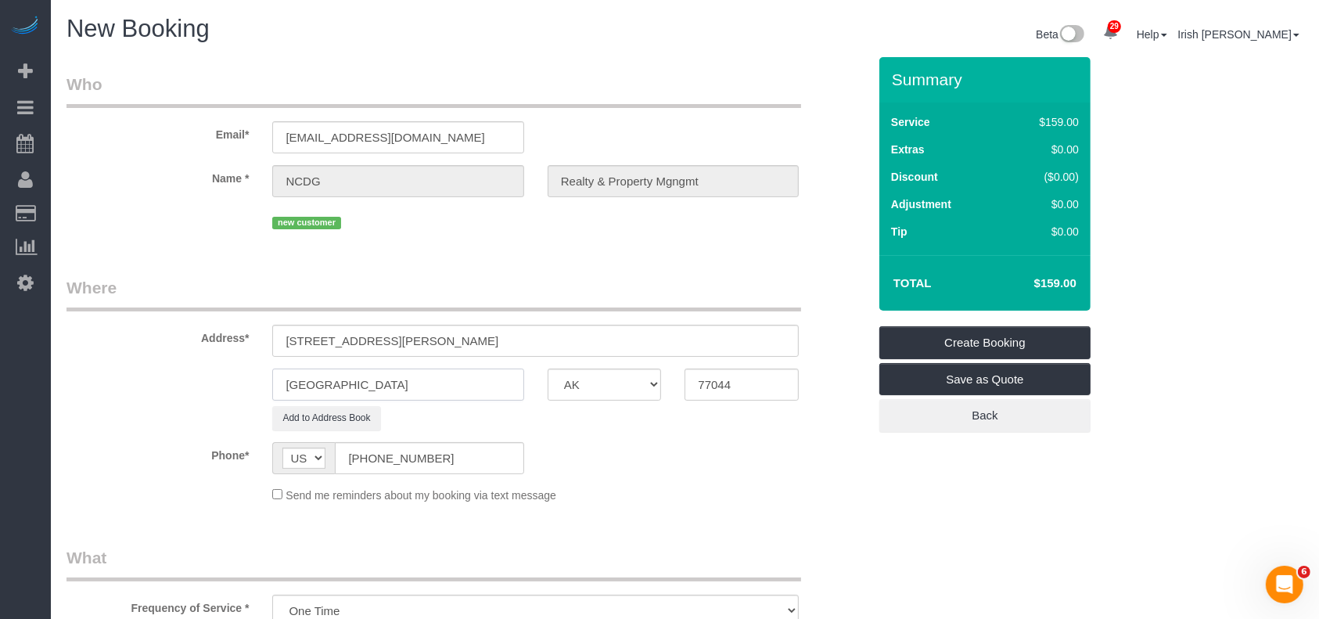
paste input "Katy"
type input "Katy"
click at [440, 336] on input "[STREET_ADDRESS][PERSON_NAME]" at bounding box center [535, 341] width 527 height 32
drag, startPoint x: 750, startPoint y: 387, endPoint x: 651, endPoint y: 401, distance: 99.7
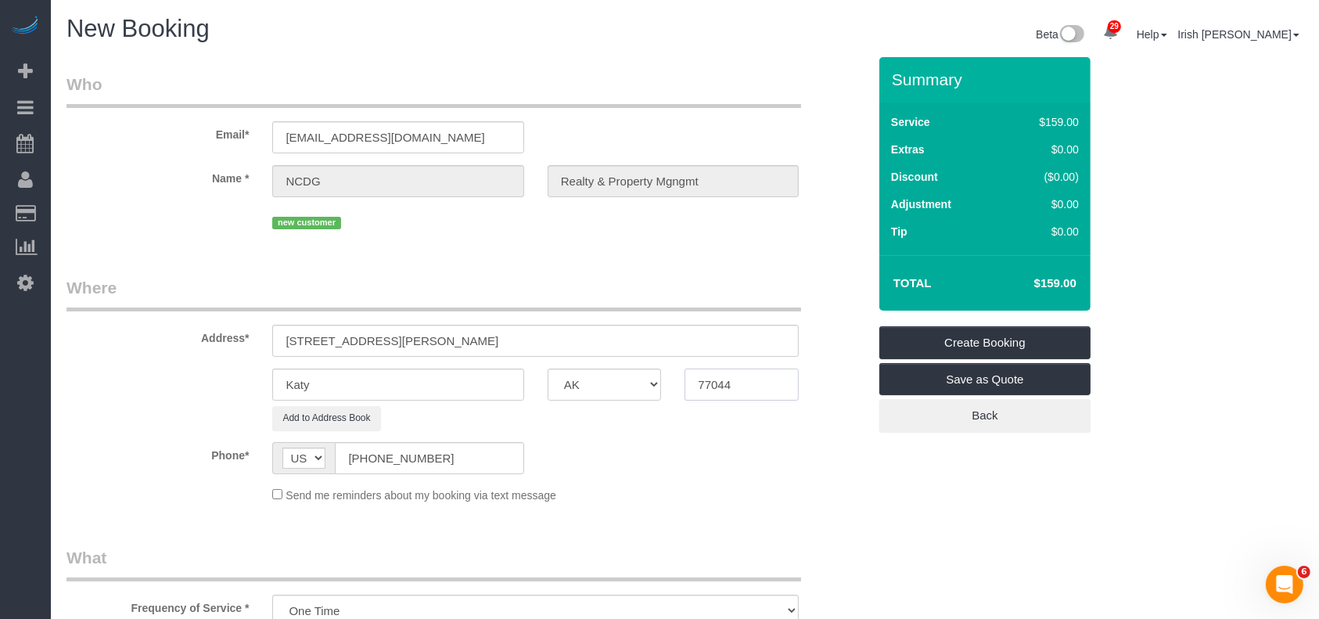
click at [651, 401] on sui-booking-address "Address* [STREET_ADDRESS] Katy AK AL AR AZ CA CO CT DC DE [GEOGRAPHIC_DATA] [GE…" at bounding box center [467, 353] width 801 height 154
paste input "493"
type input "77493"
drag, startPoint x: 523, startPoint y: 348, endPoint x: 415, endPoint y: 347, distance: 108.0
click at [415, 347] on input "[STREET_ADDRESS][PERSON_NAME]" at bounding box center [535, 341] width 527 height 32
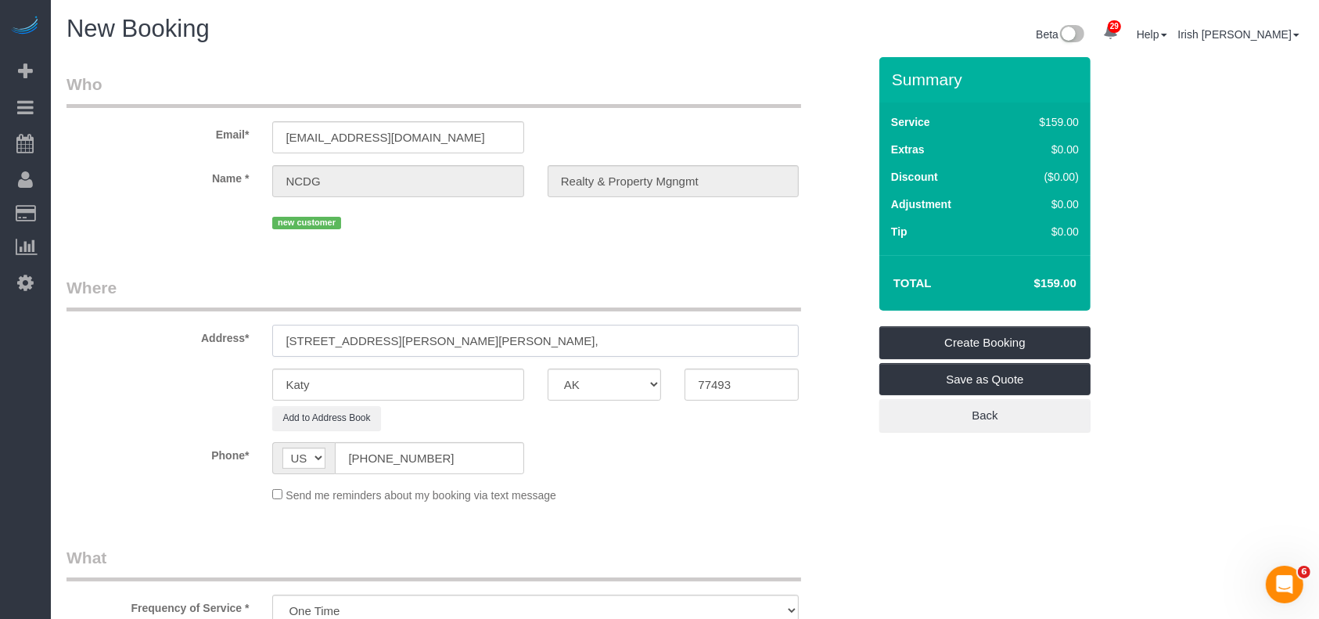
drag, startPoint x: 377, startPoint y: 342, endPoint x: 469, endPoint y: 341, distance: 92.3
click at [469, 341] on input "[STREET_ADDRESS][PERSON_NAME][PERSON_NAME]," at bounding box center [535, 341] width 527 height 32
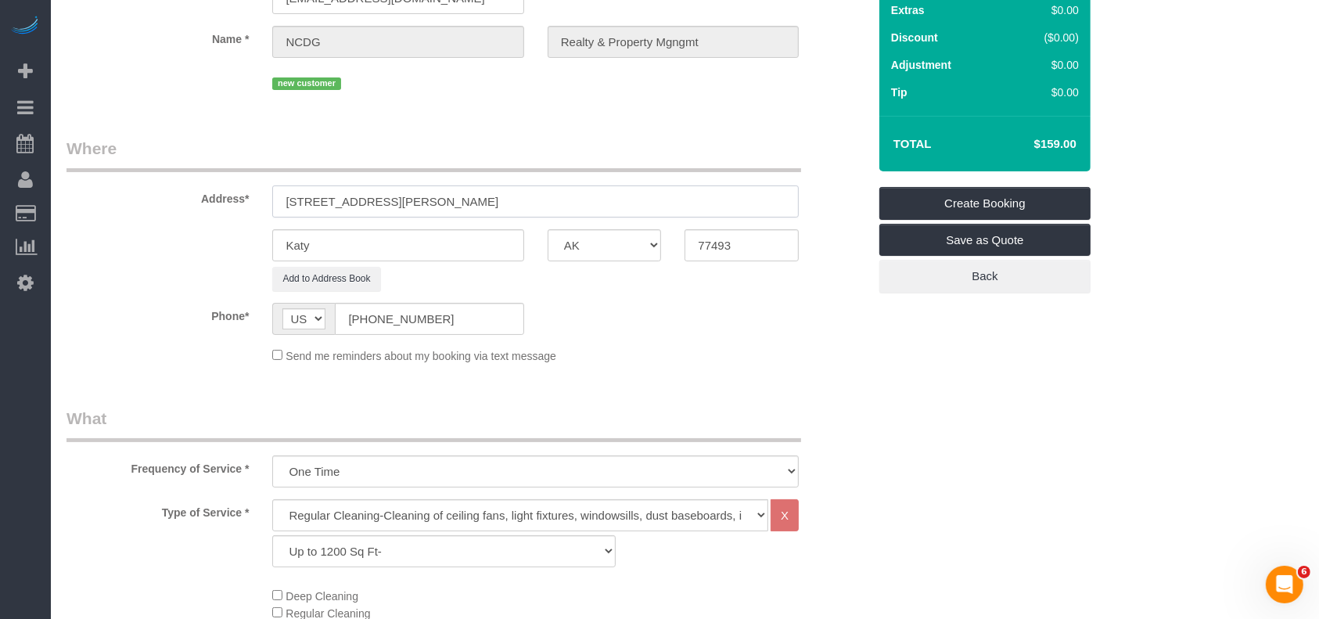
scroll to position [313, 0]
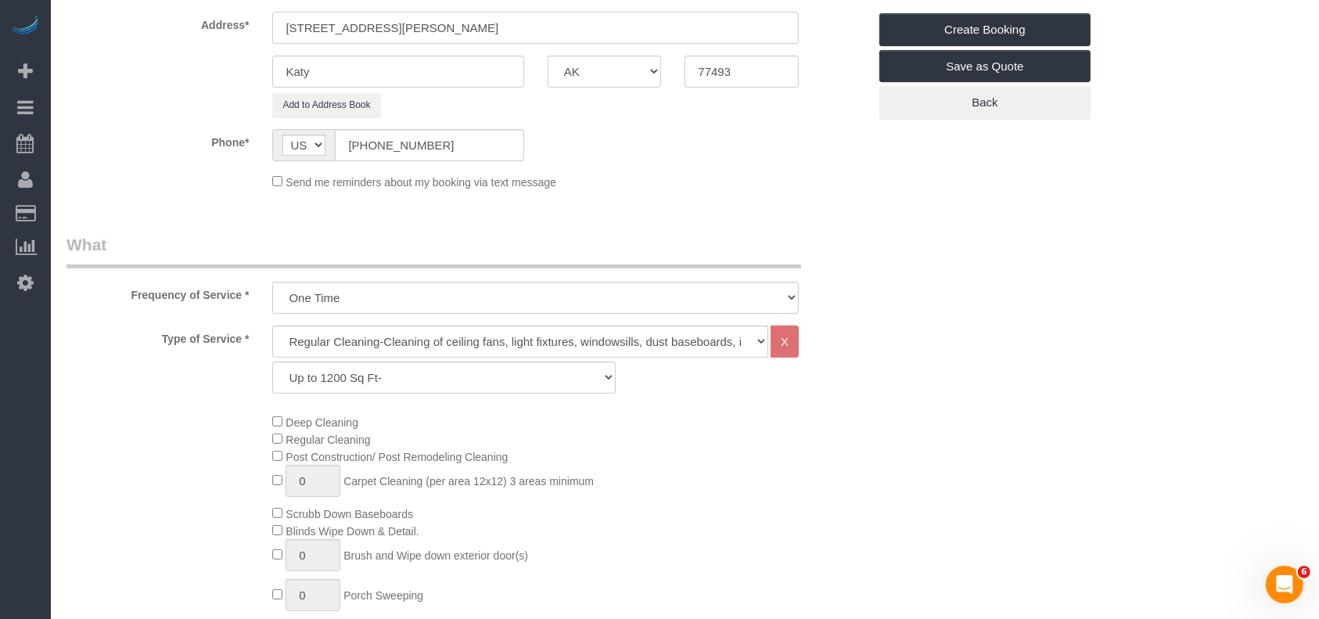
type input "[STREET_ADDRESS][PERSON_NAME]"
click at [413, 378] on select "Up to 1200 Sq Ft- [DATE]-[DATE] Sq Ft [DATE]-[DATE] Sq Ft [DATE]-[DATE] Sq Ft […" at bounding box center [443, 377] width 343 height 32
select select "60"
click at [272, 361] on select "Up to 1200 Sq Ft- [DATE]-[DATE] Sq Ft [DATE]-[DATE] Sq Ft [DATE]-[DATE] Sq Ft […" at bounding box center [443, 377] width 343 height 32
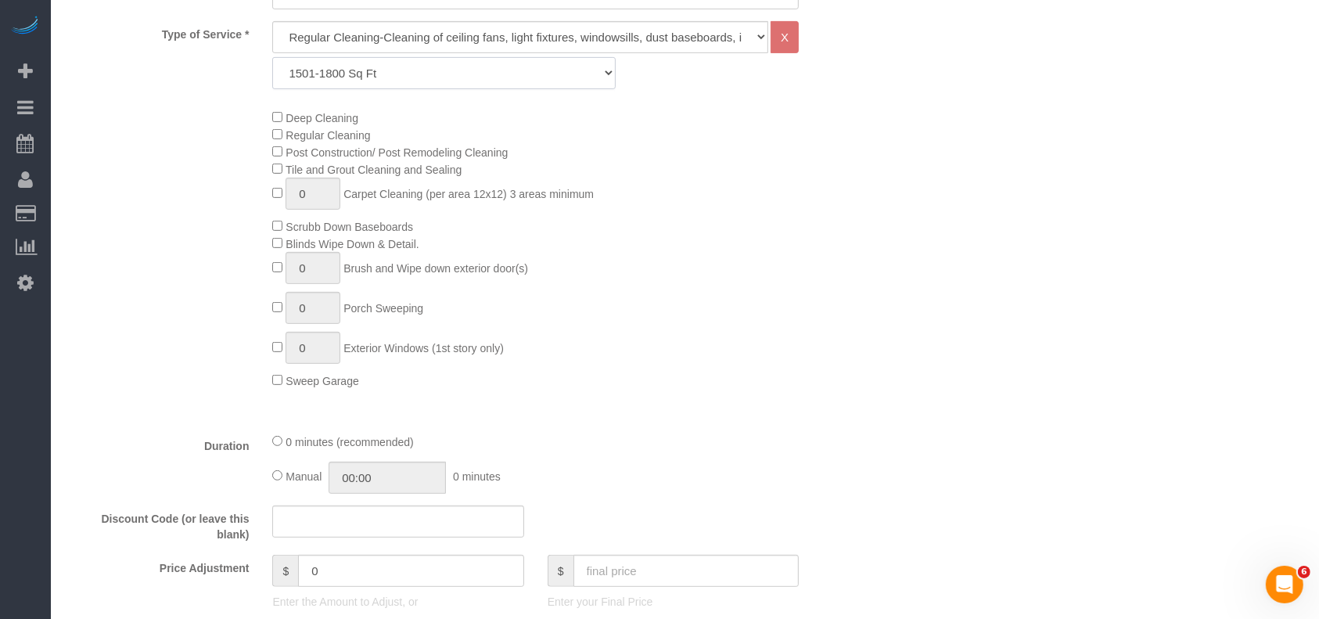
scroll to position [626, 0]
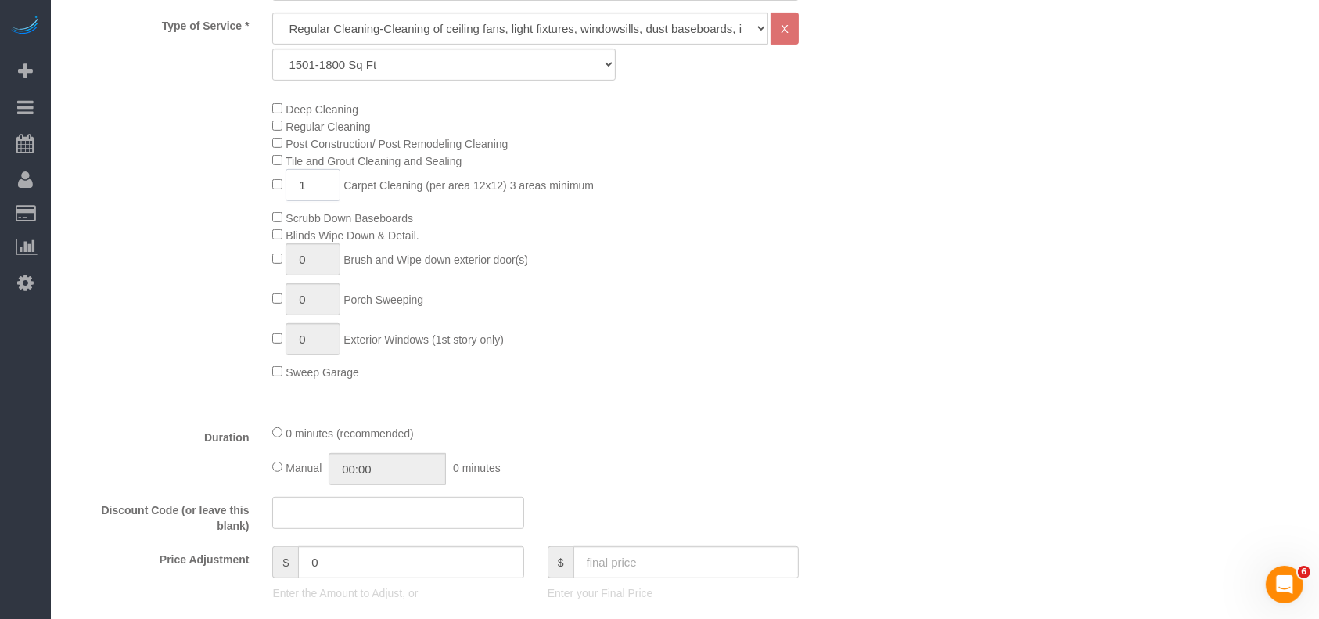
drag, startPoint x: 311, startPoint y: 188, endPoint x: 236, endPoint y: 193, distance: 74.5
click at [239, 193] on div "Deep Cleaning Regular Cleaning Post Construction/ Post Remodeling Cleaning Tile…" at bounding box center [467, 240] width 825 height 280
type input "3"
click at [547, 293] on div "Deep Cleaning Regular Cleaning Post Construction/ Post Remodeling Cleaning Tile…" at bounding box center [570, 240] width 618 height 280
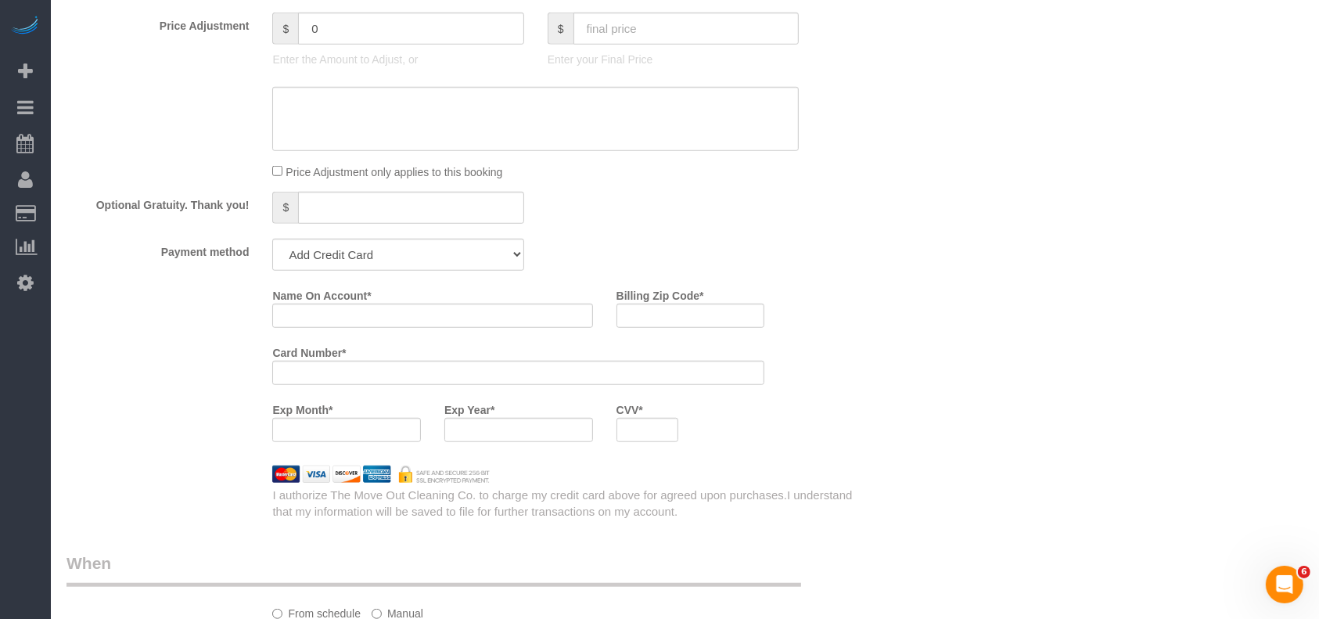
scroll to position [1252, 0]
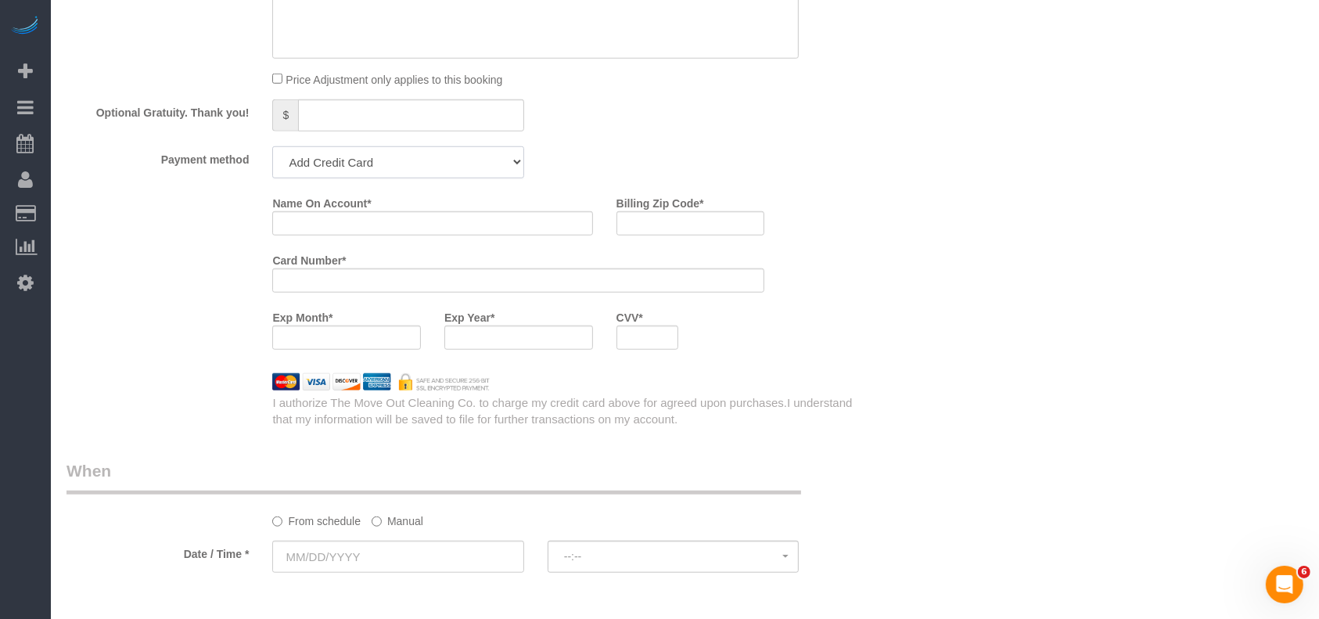
drag, startPoint x: 421, startPoint y: 162, endPoint x: 407, endPoint y: 180, distance: 22.9
click at [419, 164] on select "Add Credit Card Cash Check Paypal" at bounding box center [397, 162] width 251 height 32
select select "string:check"
click at [272, 151] on select "Add Credit Card Cash Check Paypal" at bounding box center [397, 162] width 251 height 32
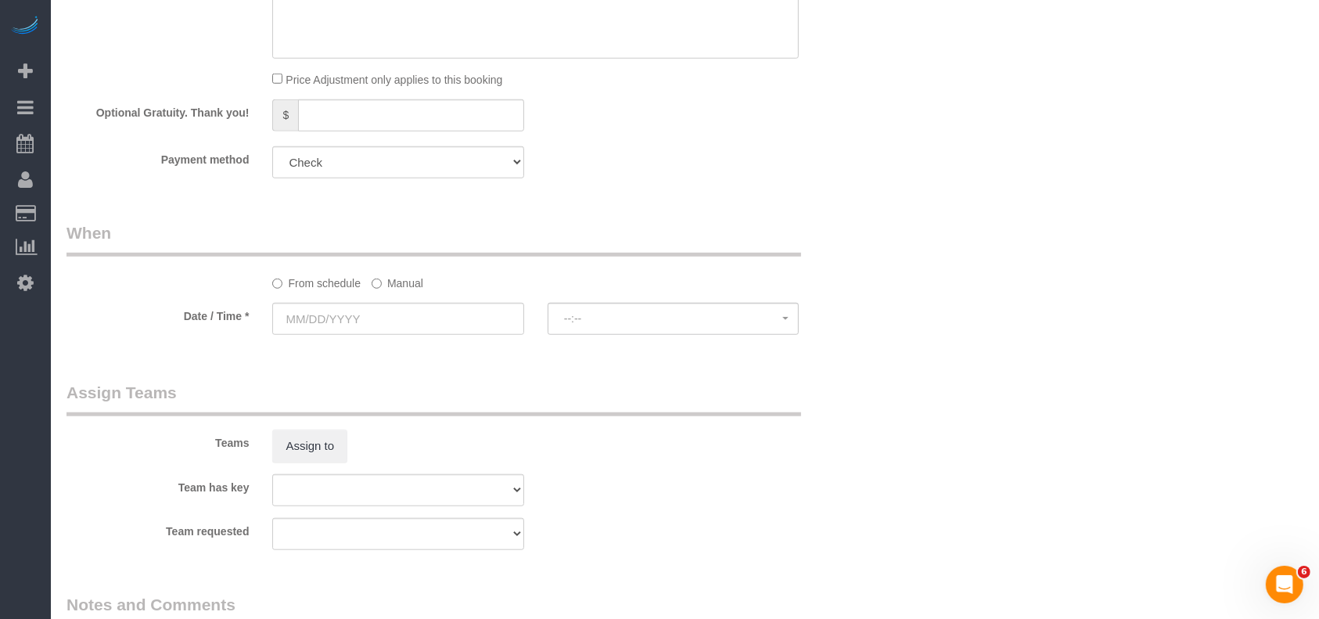
click at [397, 282] on label "Manual" at bounding box center [398, 280] width 52 height 21
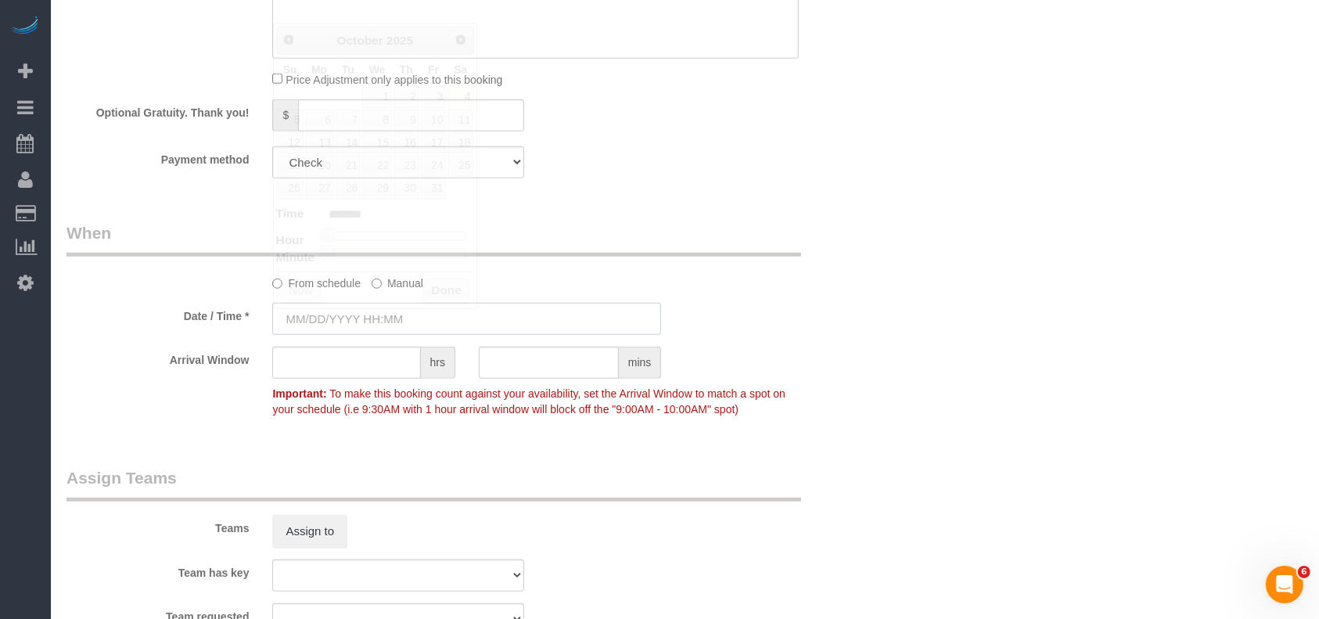
click at [386, 324] on input "text" at bounding box center [466, 319] width 389 height 32
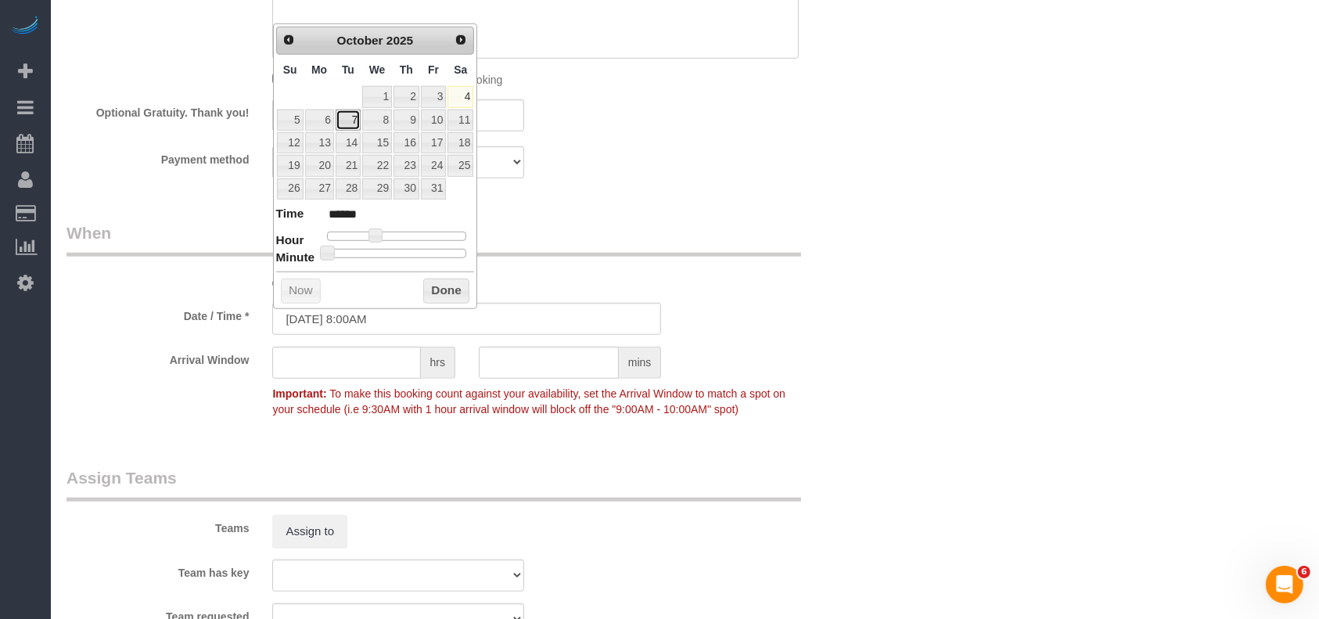
click at [349, 116] on link "7" at bounding box center [348, 120] width 25 height 21
type input "[DATE] 8:00AM"
click at [451, 298] on button "Done" at bounding box center [446, 291] width 46 height 25
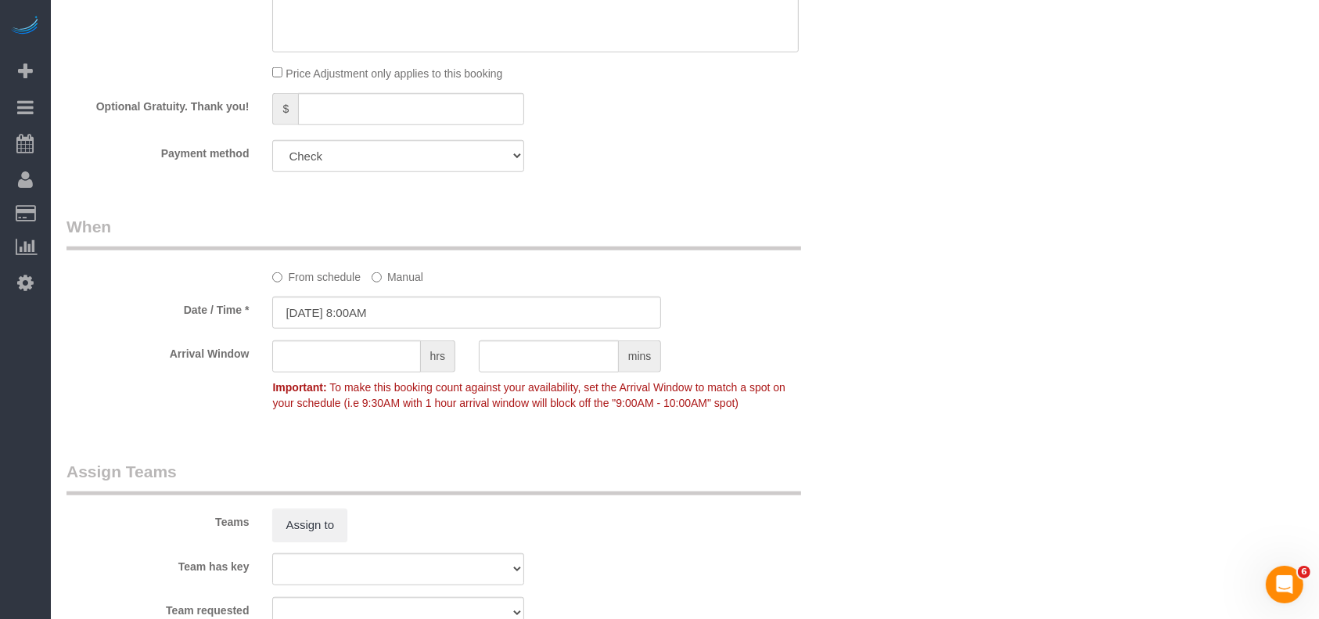
scroll to position [1634, 0]
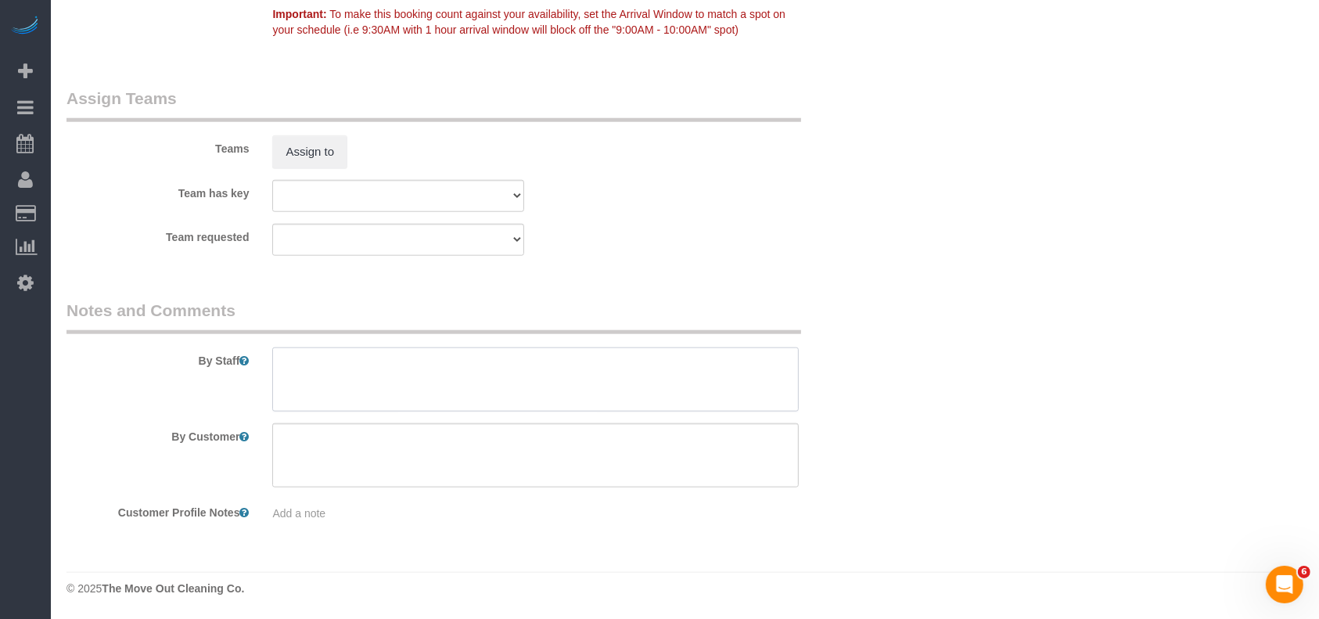
click at [396, 374] on textarea at bounding box center [535, 379] width 527 height 64
paste textarea "Lock Box: 6889"
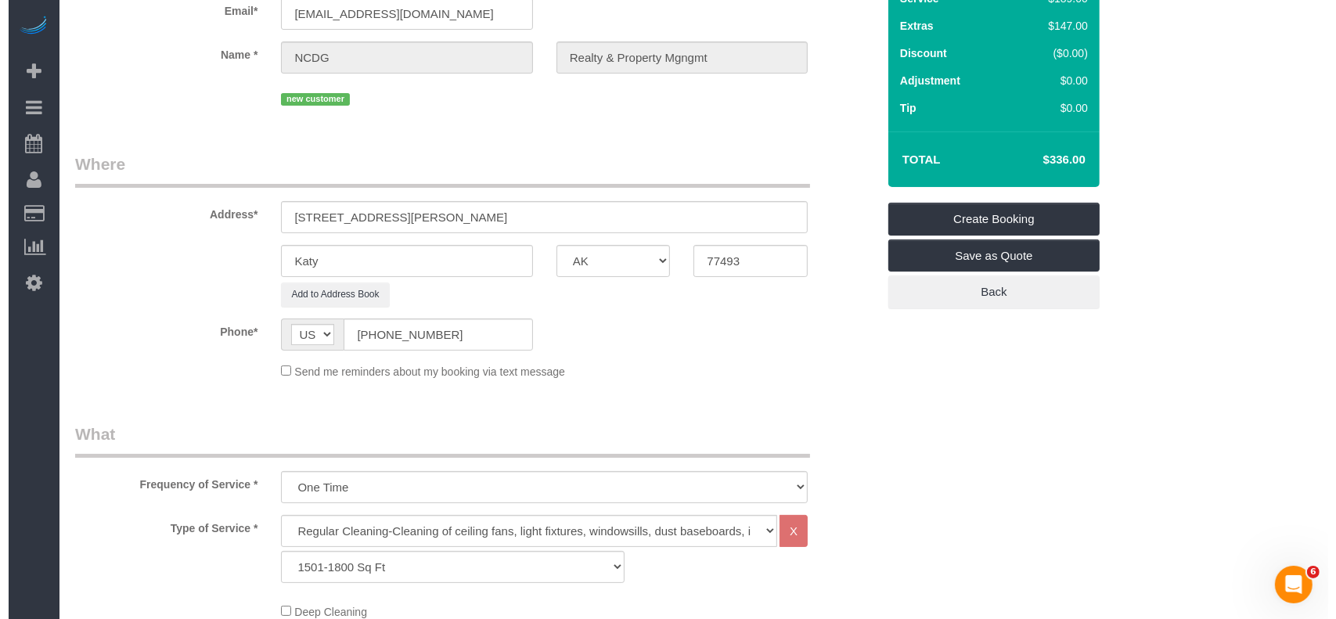
scroll to position [0, 0]
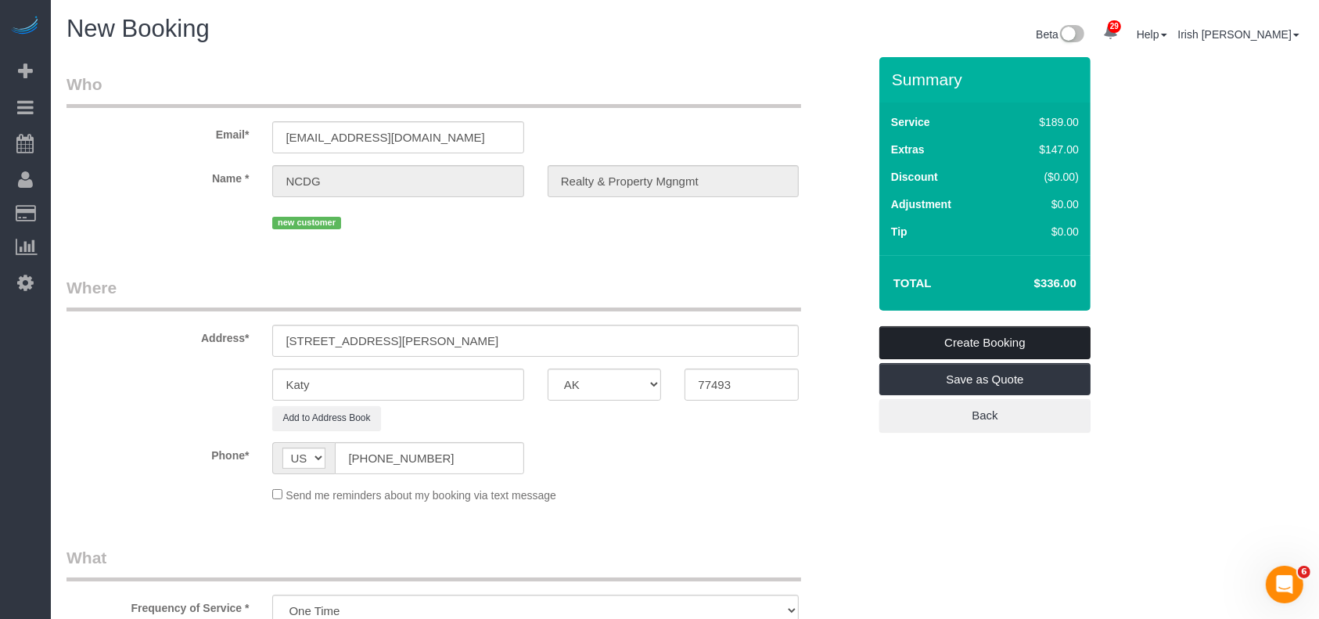
type textarea "Lock Box: 6889"
click at [982, 337] on link "Create Booking" at bounding box center [984, 342] width 211 height 33
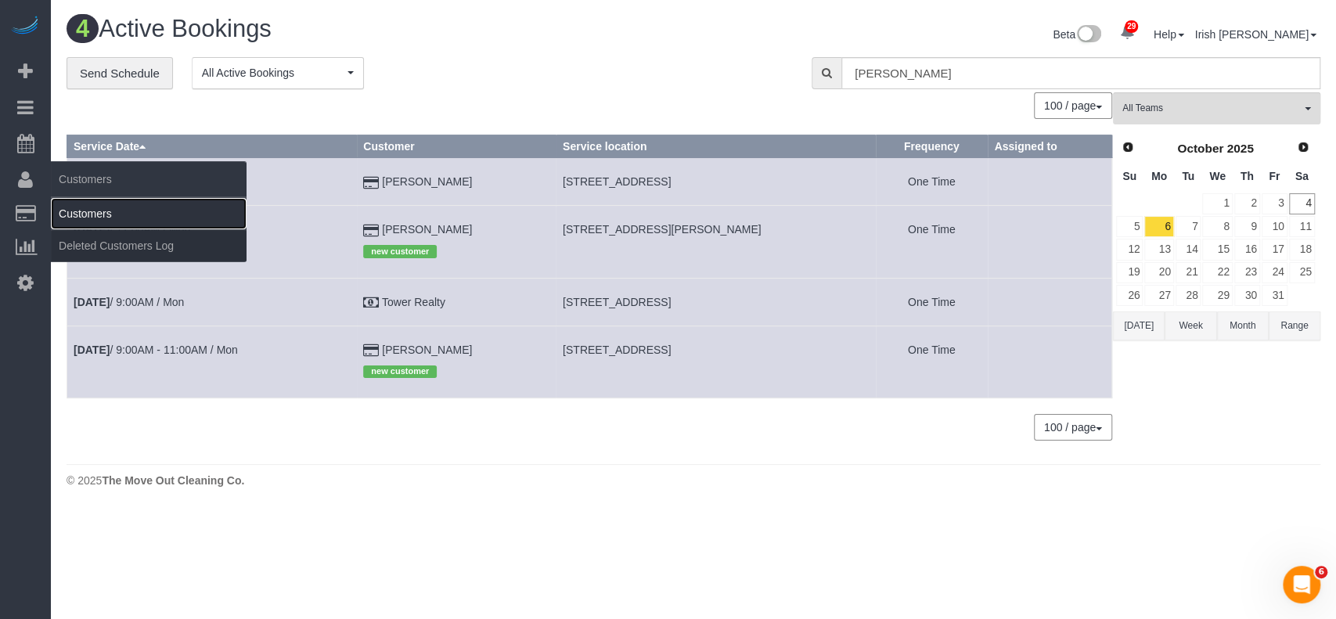
click at [108, 212] on link "Customers" at bounding box center [149, 213] width 196 height 31
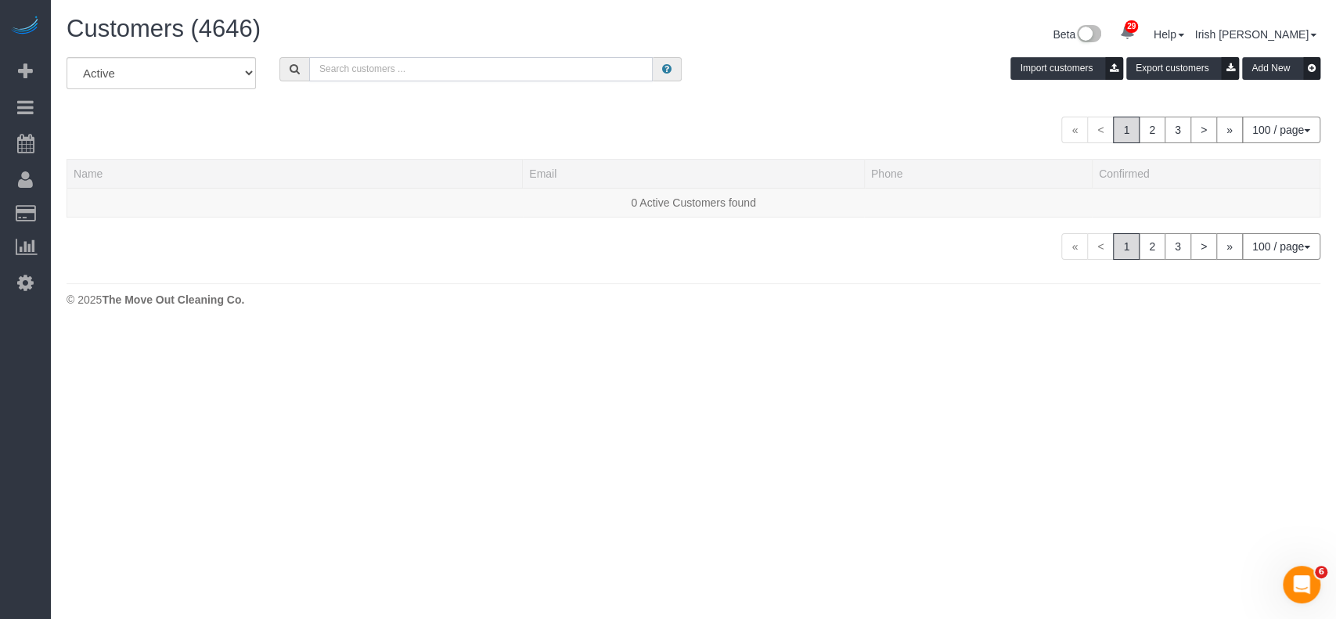
click at [342, 73] on input "text" at bounding box center [480, 69] width 343 height 24
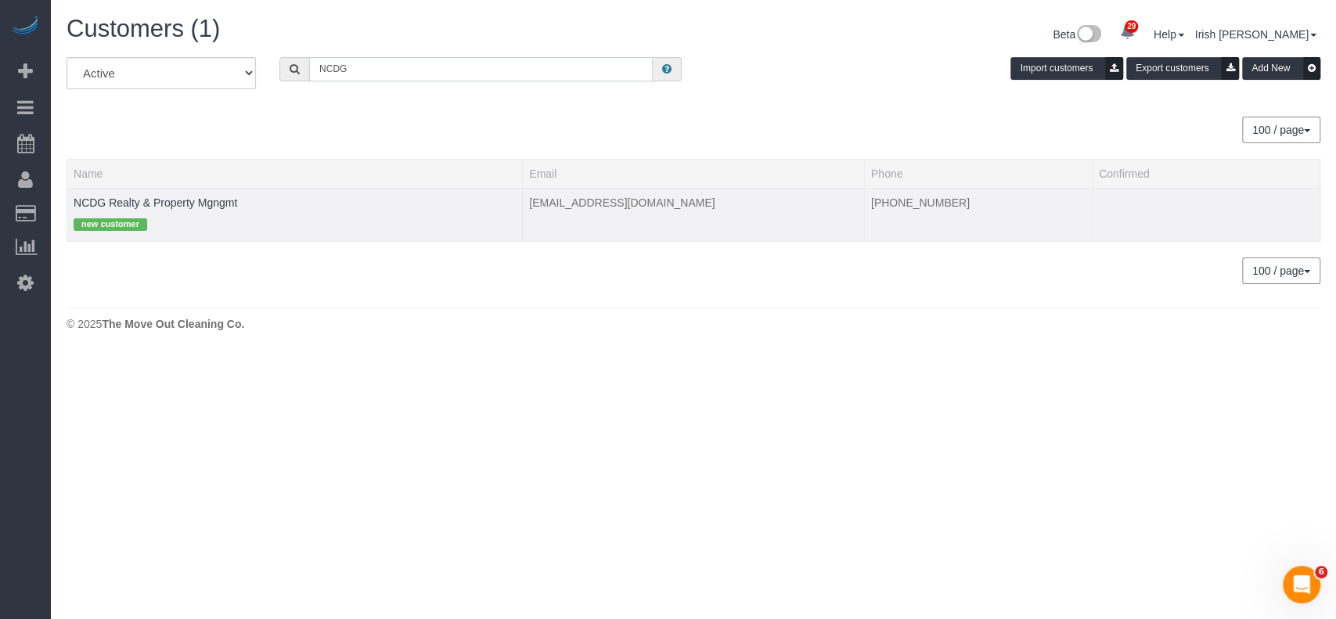
type input "NCDG"
click at [200, 192] on td "NCDG Realty & Property Mgngmt new customer" at bounding box center [294, 214] width 455 height 53
click at [192, 200] on link "NCDG Realty & Property Mgngmt" at bounding box center [156, 202] width 164 height 13
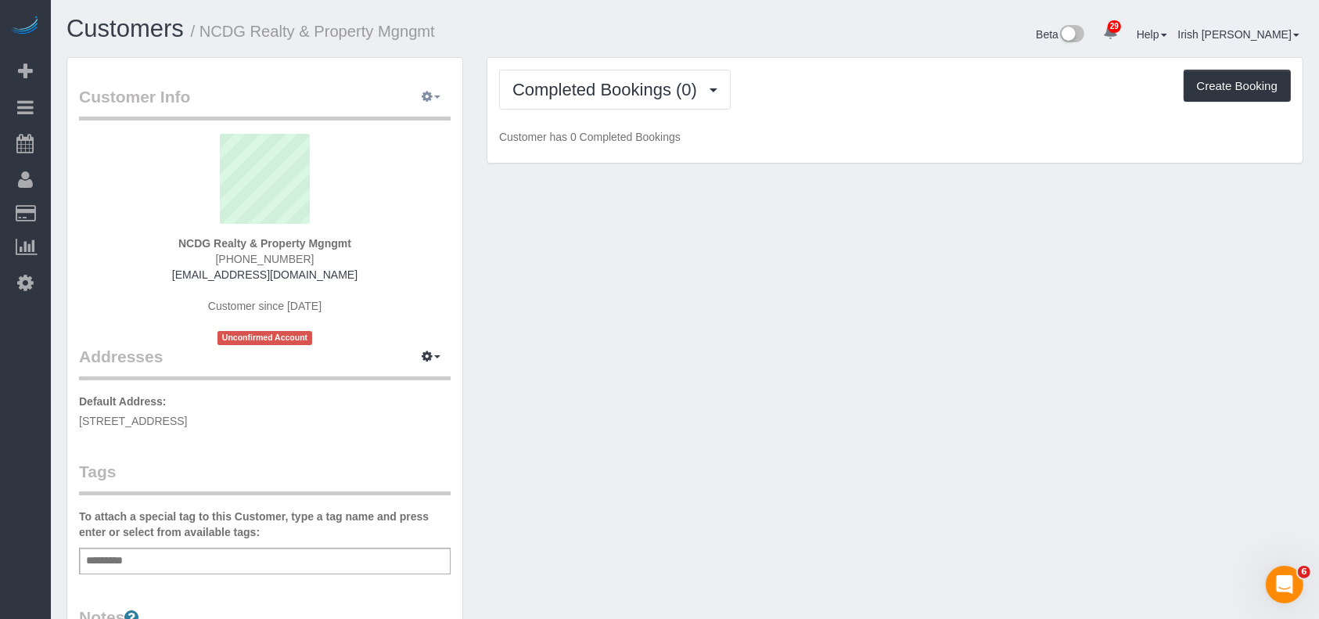
click at [433, 97] on button "button" at bounding box center [431, 97] width 39 height 24
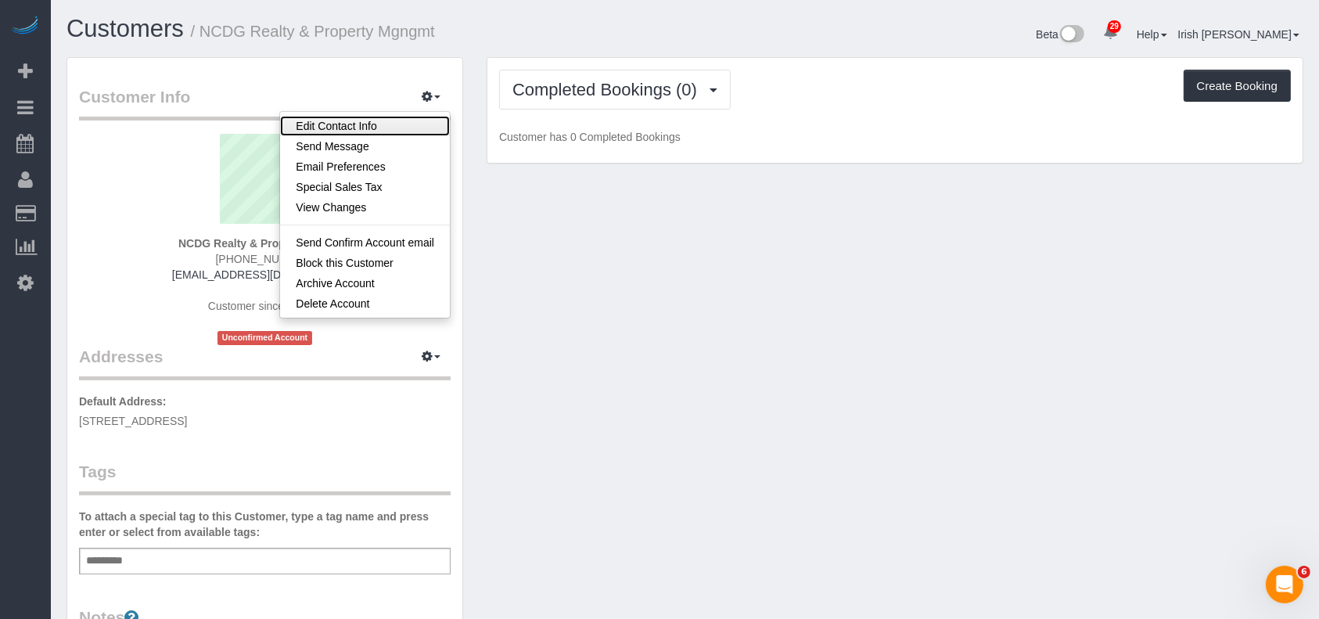
click at [367, 122] on link "Edit Contact Info" at bounding box center [365, 126] width 170 height 20
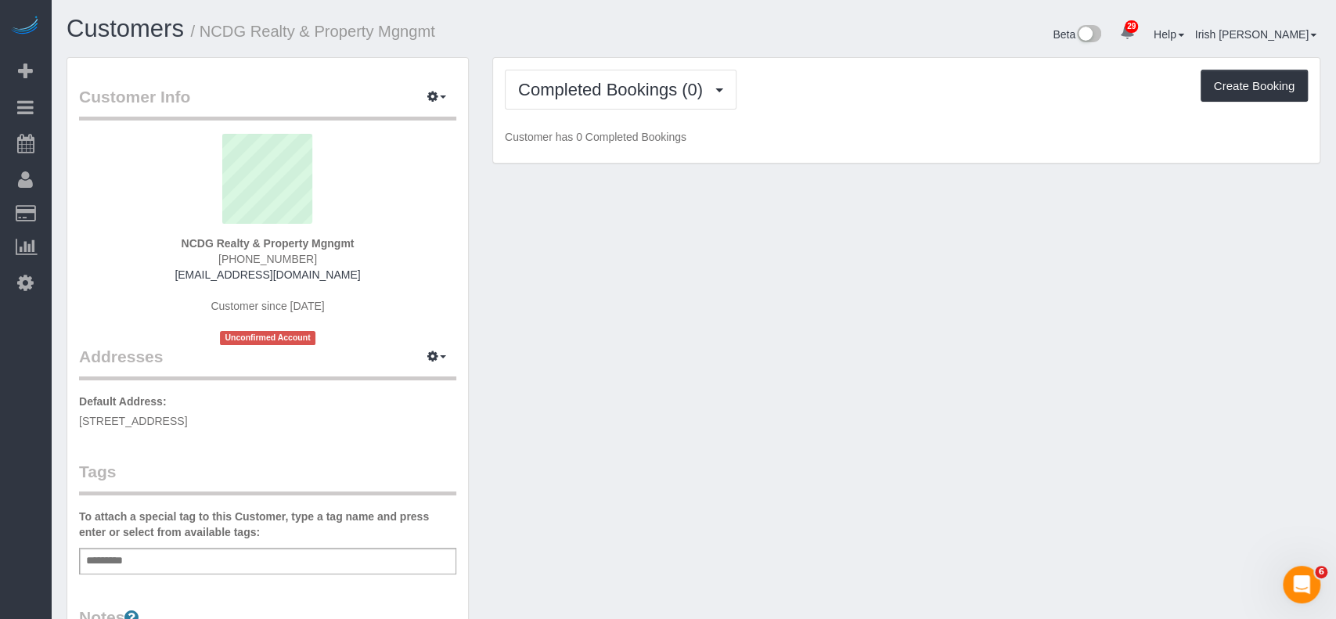
select select "[GEOGRAPHIC_DATA]"
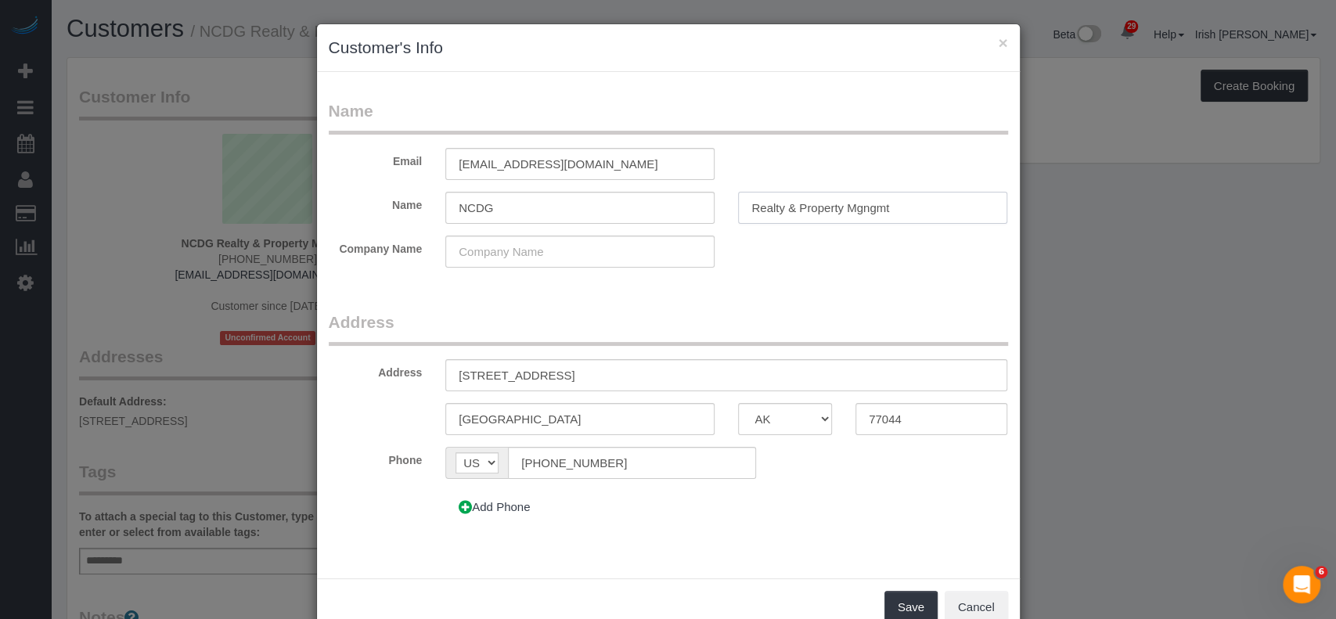
drag, startPoint x: 859, startPoint y: 210, endPoint x: 899, endPoint y: 209, distance: 39.9
click at [899, 209] on input "Realty & Property Mgngmt" at bounding box center [872, 208] width 269 height 32
click at [856, 207] on input "Realty & Property Mgnt" at bounding box center [872, 208] width 269 height 32
paste input "m"
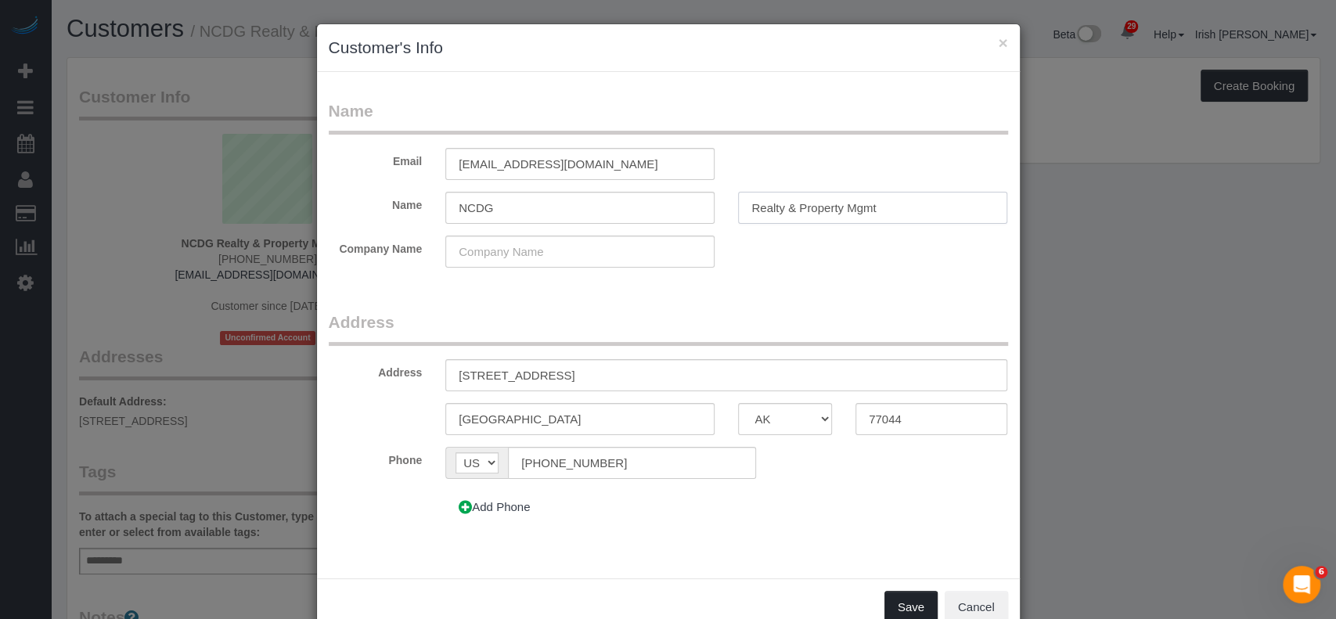
type input "Realty & Property Mgmt"
click at [893, 598] on button "Save" at bounding box center [910, 607] width 53 height 33
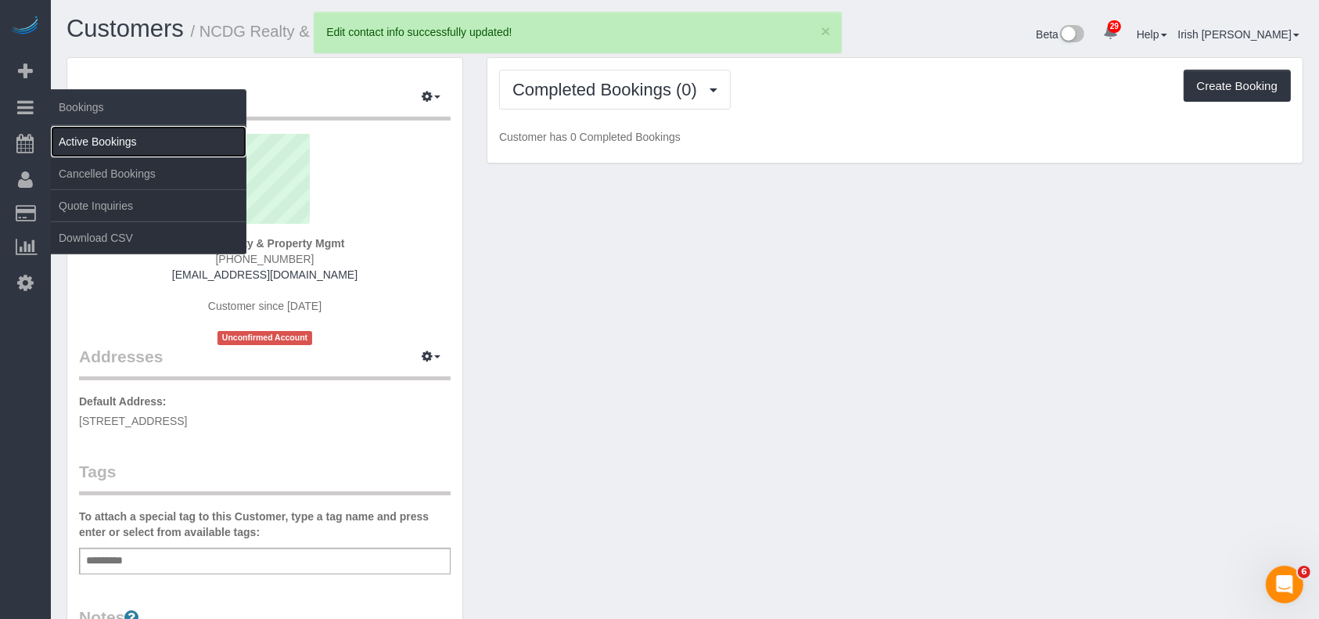
click at [94, 142] on link "Active Bookings" at bounding box center [149, 141] width 196 height 31
